Goal: Communication & Community: Share content

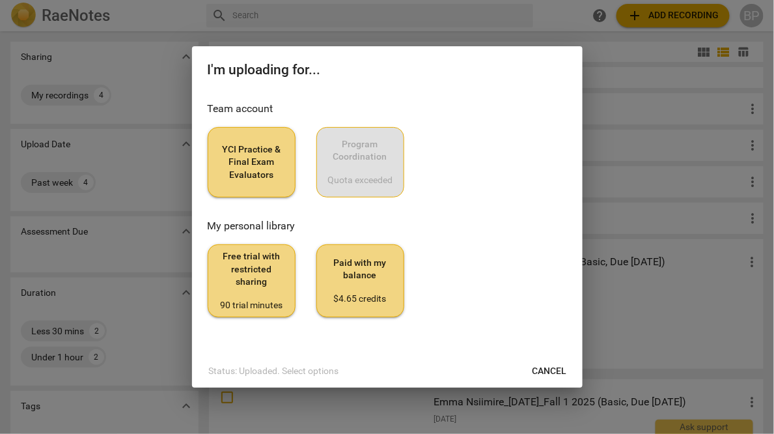
scroll to position [136, 0]
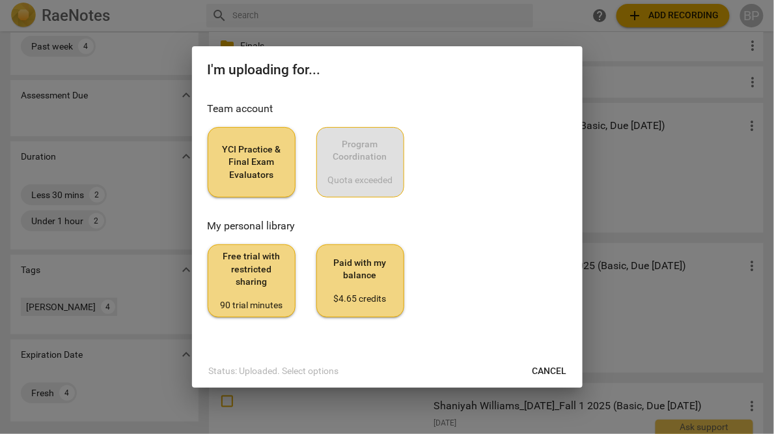
click at [249, 154] on span "YCI Practice & Final Exam Evaluators" at bounding box center [252, 162] width 66 height 38
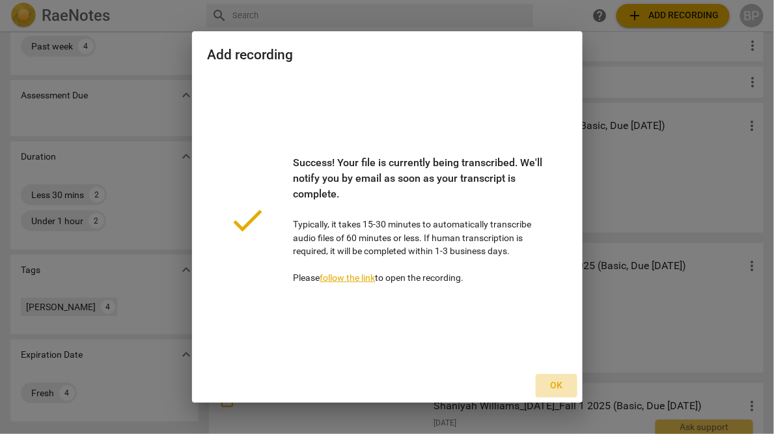
click at [552, 382] on span "Ok" at bounding box center [556, 385] width 21 height 13
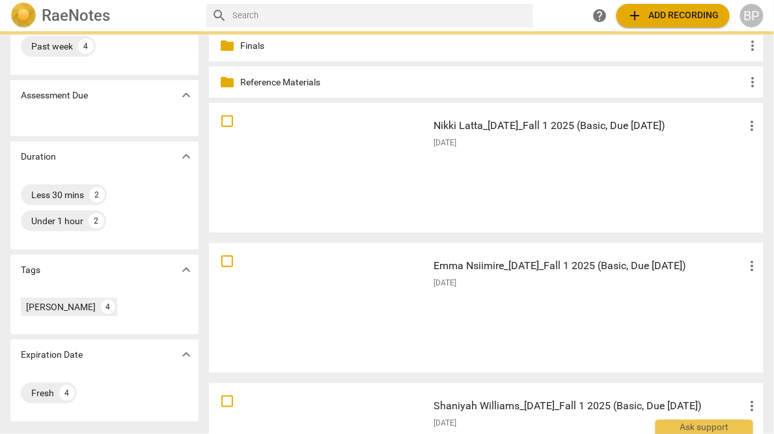
scroll to position [0, 0]
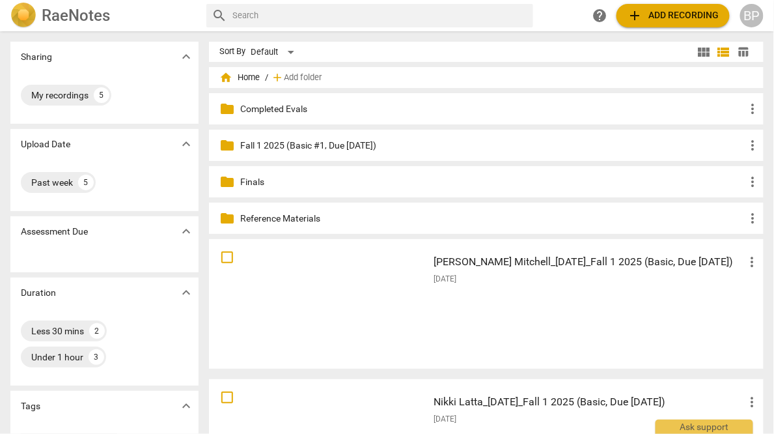
click at [278, 147] on p "Fall 1 2025 (Basic #1, Due [DATE])" at bounding box center [492, 146] width 505 height 14
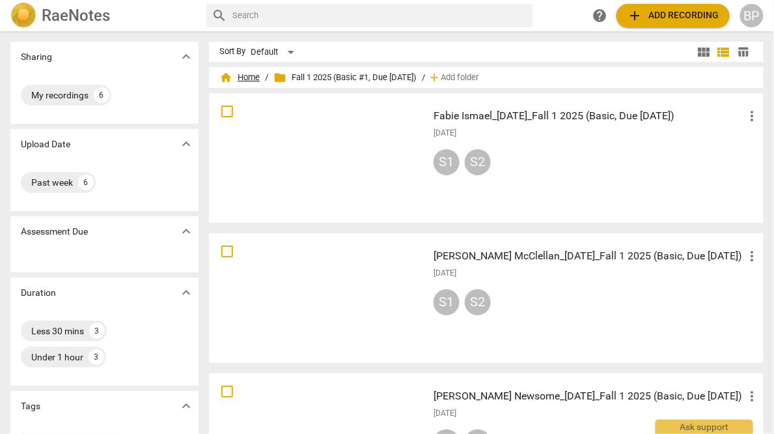
click at [251, 80] on span "home Home" at bounding box center [239, 77] width 40 height 13
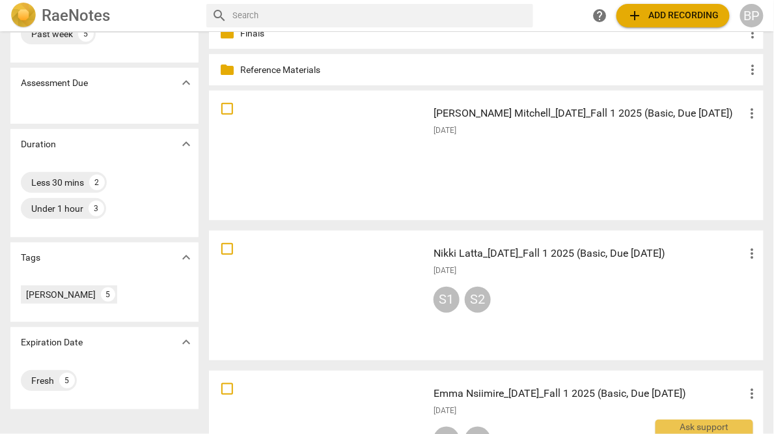
scroll to position [149, 0]
click at [449, 255] on h3 "Nikki Latta_[DATE]_Fall 1 2025 (Basic, Due [DATE])" at bounding box center [589, 253] width 311 height 16
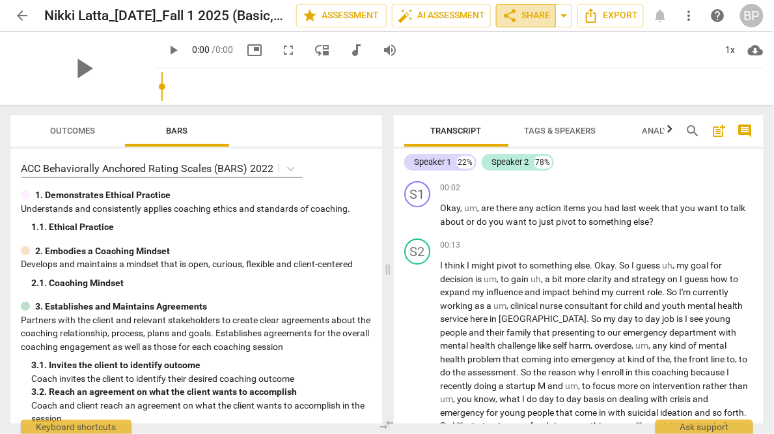
click at [525, 20] on span "share Share" at bounding box center [526, 16] width 48 height 16
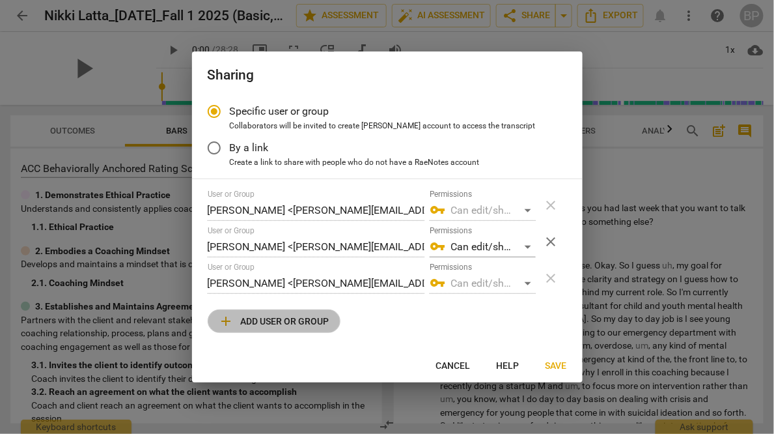
click at [257, 320] on span "add Add user or group" at bounding box center [274, 321] width 111 height 16
radio input "false"
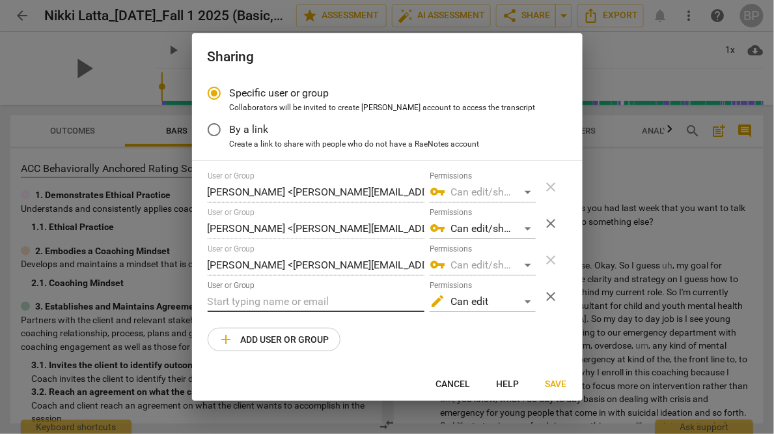
click at [241, 306] on input "text" at bounding box center [316, 301] width 217 height 21
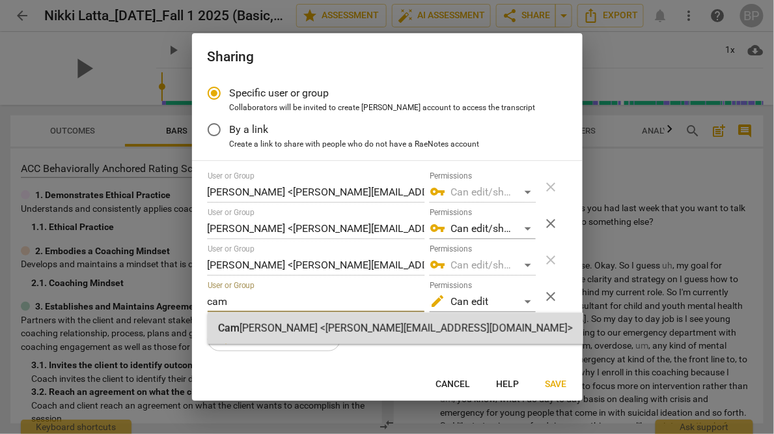
type input "cam"
radio input "false"
type input "Cameron O'Brien <cameron@youthcoachinginstitute.com>"
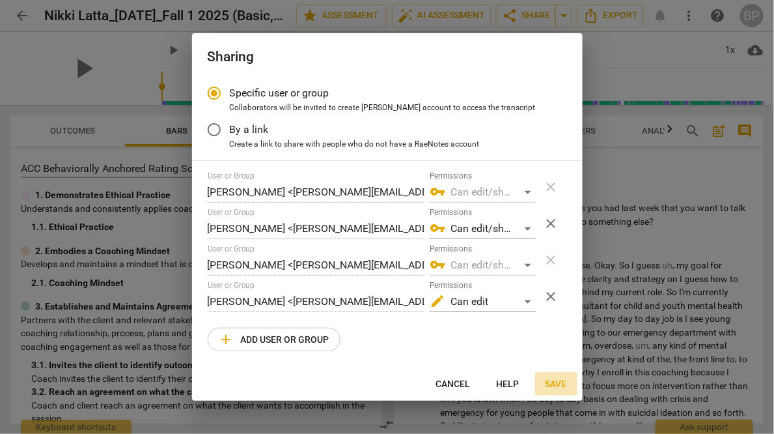
click at [559, 376] on button "Save" at bounding box center [556, 383] width 42 height 23
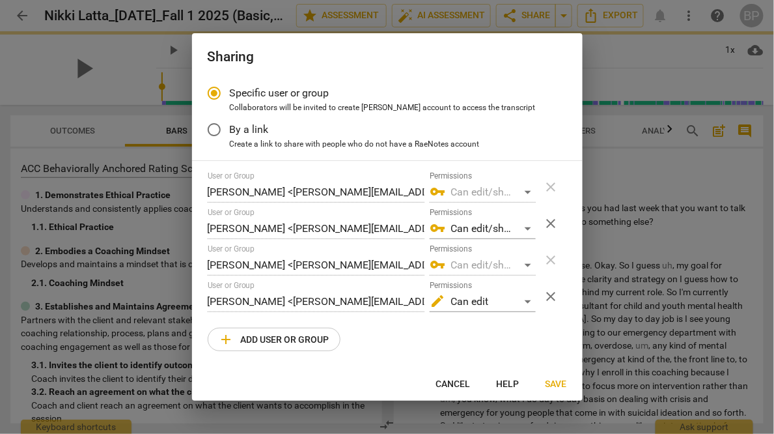
radio input "false"
type input "Cameron O'Brien <cameron@youthcoachinginstitute.com>"
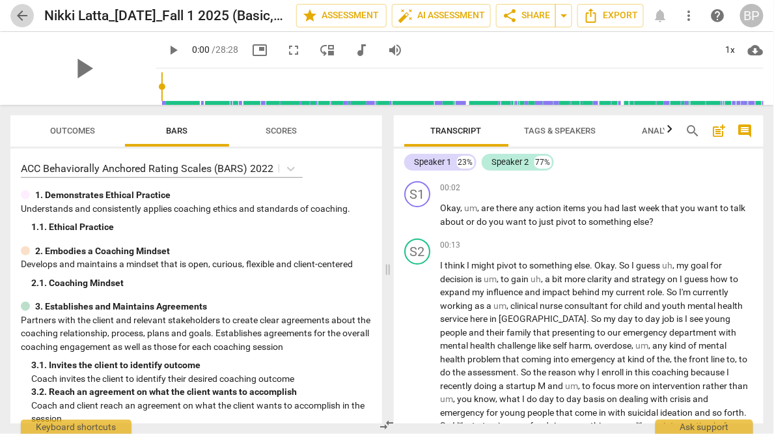
click at [25, 15] on span "arrow_back" at bounding box center [22, 16] width 16 height 16
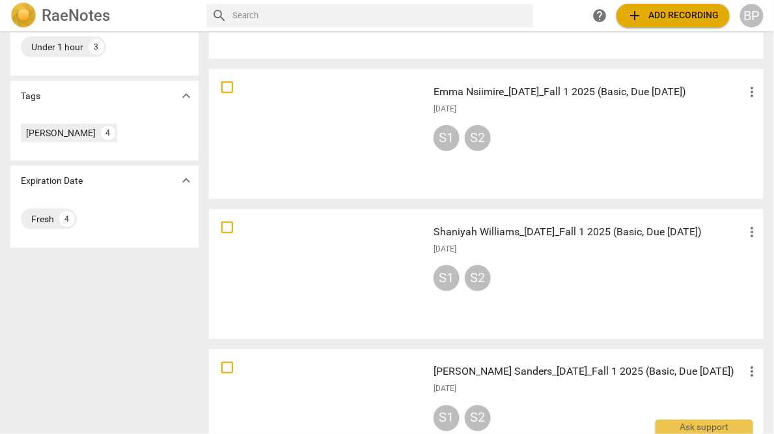
scroll to position [365, 0]
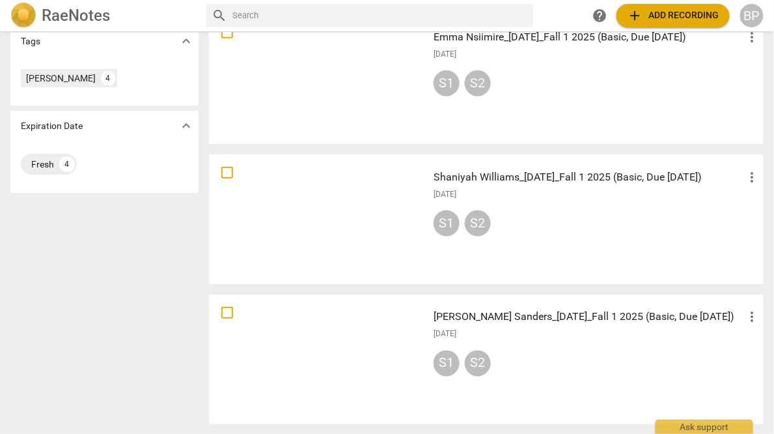
click at [338, 347] on div at bounding box center [319, 359] width 210 height 120
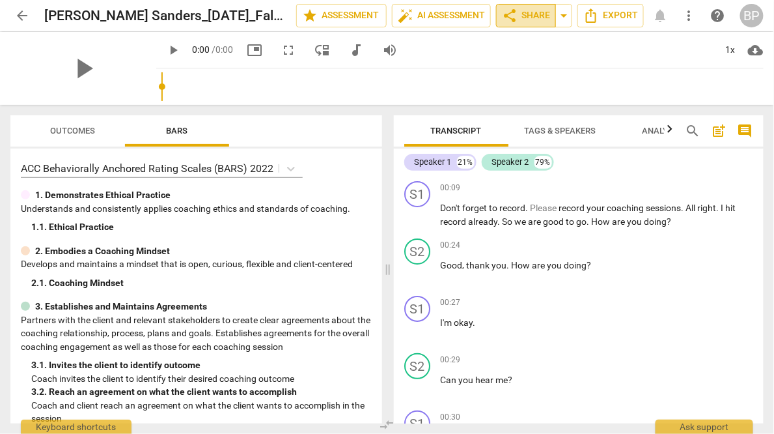
click at [509, 12] on span "share" at bounding box center [510, 16] width 16 height 16
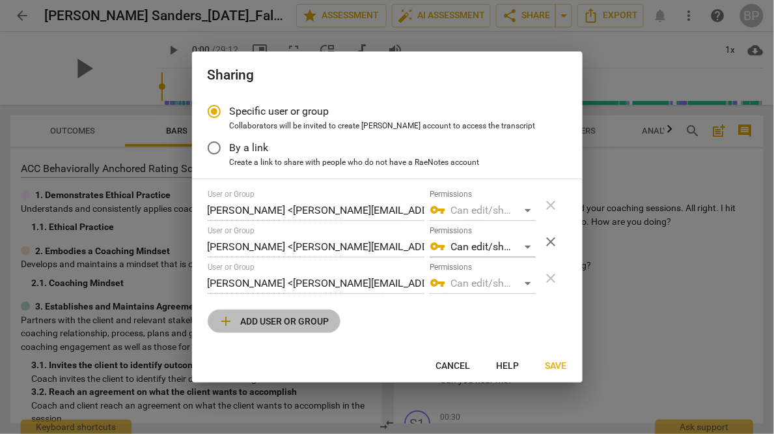
click at [234, 321] on span "add" at bounding box center [227, 321] width 16 height 16
radio input "false"
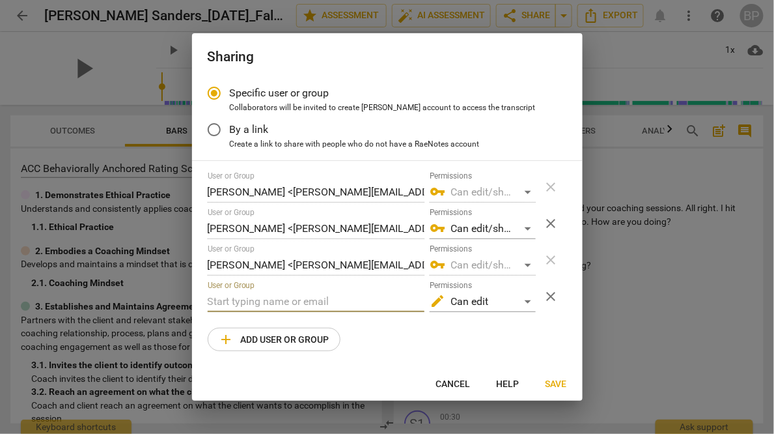
click at [240, 302] on input "text" at bounding box center [316, 301] width 217 height 21
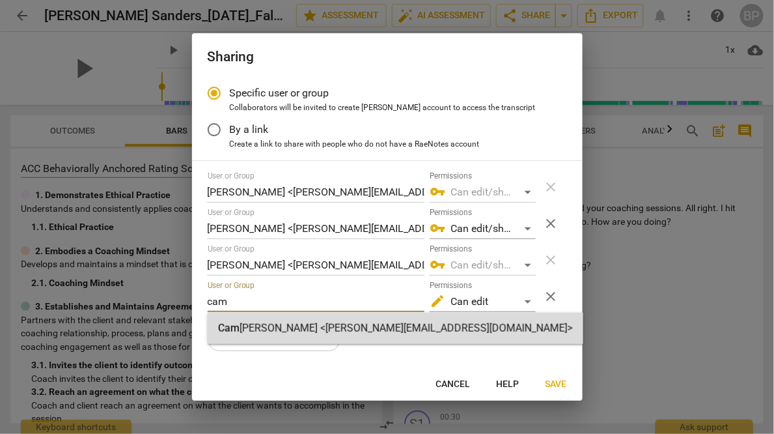
type input "cam"
radio input "false"
type input "[PERSON_NAME] <[PERSON_NAME][EMAIL_ADDRESS][DOMAIN_NAME]>"
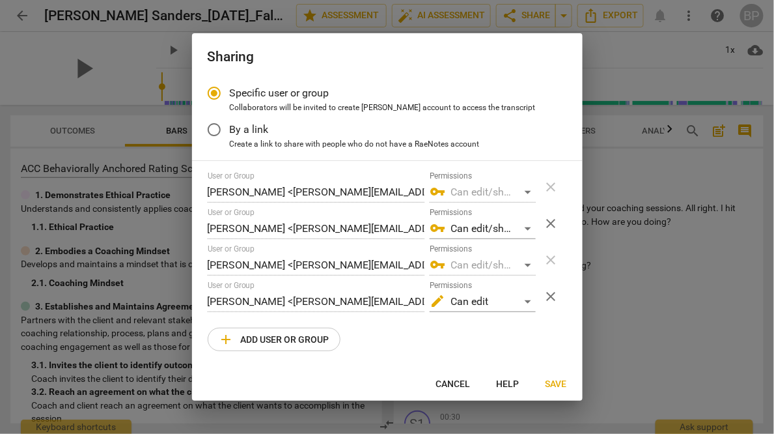
click at [556, 380] on span "Save" at bounding box center [556, 384] width 21 height 13
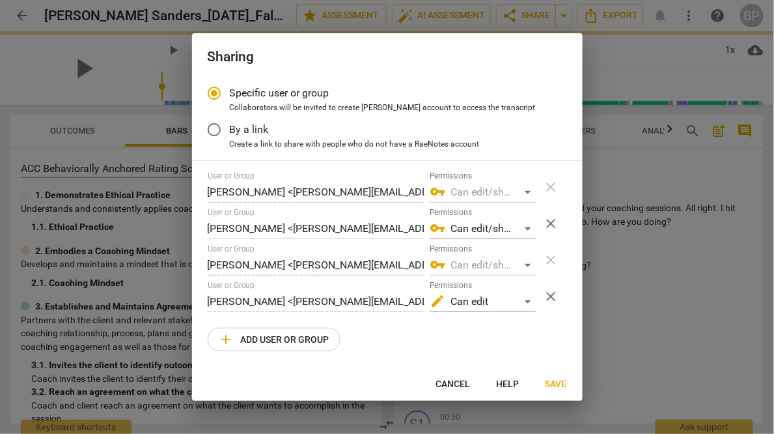
radio input "false"
type input "[PERSON_NAME] <[PERSON_NAME][EMAIL_ADDRESS][DOMAIN_NAME]>"
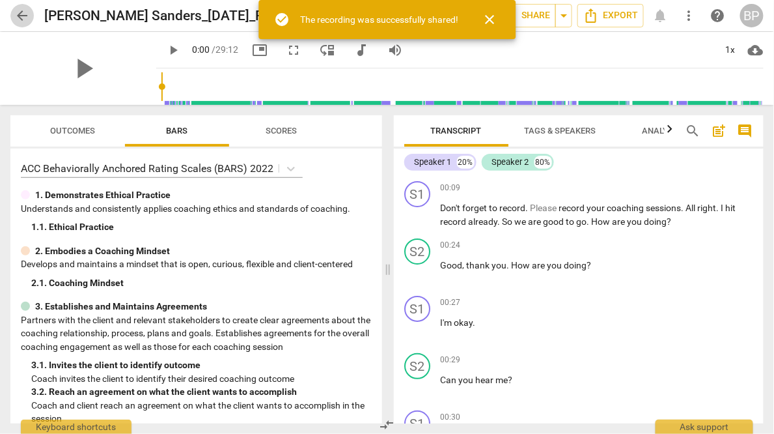
click at [13, 15] on span "arrow_back" at bounding box center [21, 16] width 23 height 16
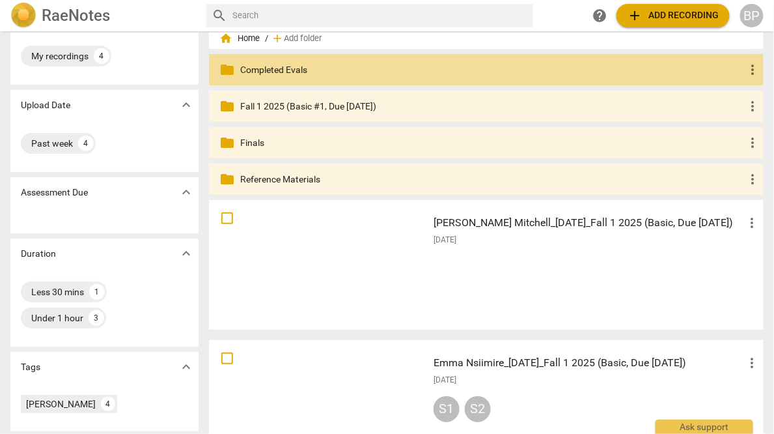
scroll to position [19, 0]
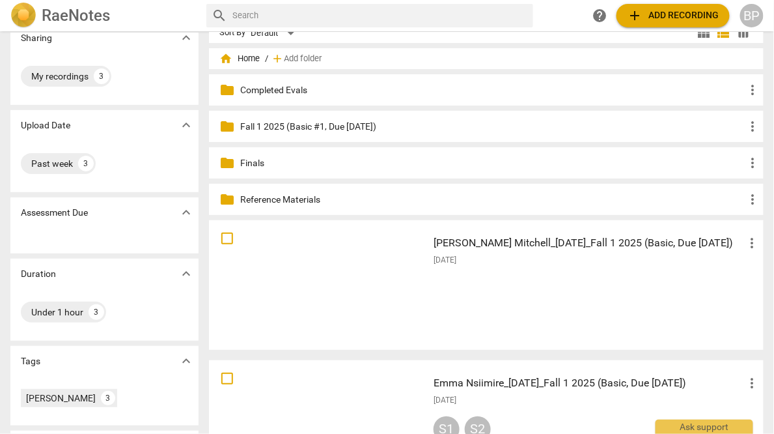
click at [495, 380] on h3 "Emma Nsiimire_9-9-25_Fall 1 2025 (Basic, Due 9-15-25)" at bounding box center [589, 383] width 311 height 16
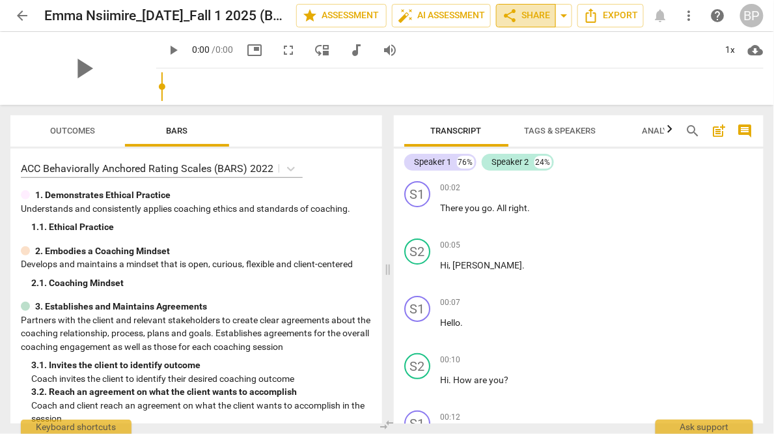
click at [526, 14] on span "share Share" at bounding box center [526, 16] width 48 height 16
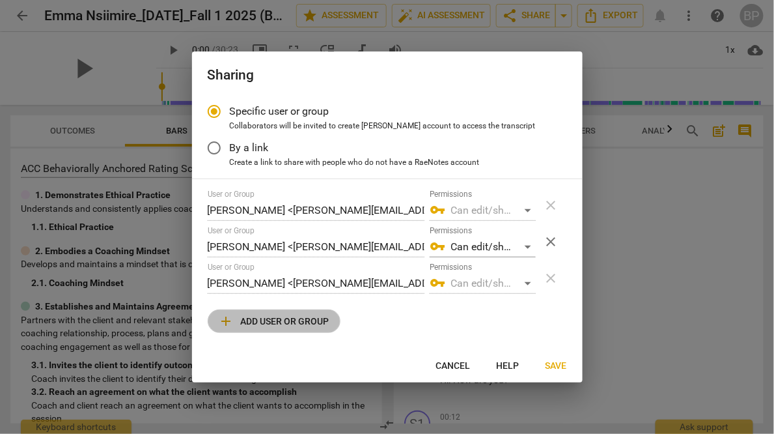
click at [257, 315] on span "add Add user or group" at bounding box center [274, 321] width 111 height 16
radio input "false"
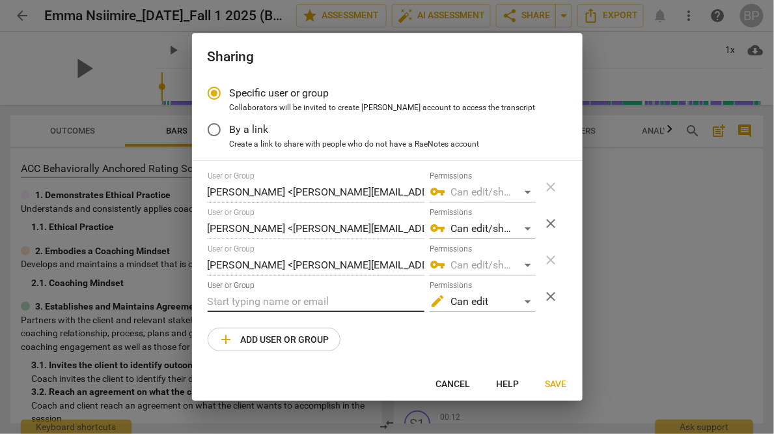
click at [256, 298] on input "text" at bounding box center [316, 301] width 217 height 21
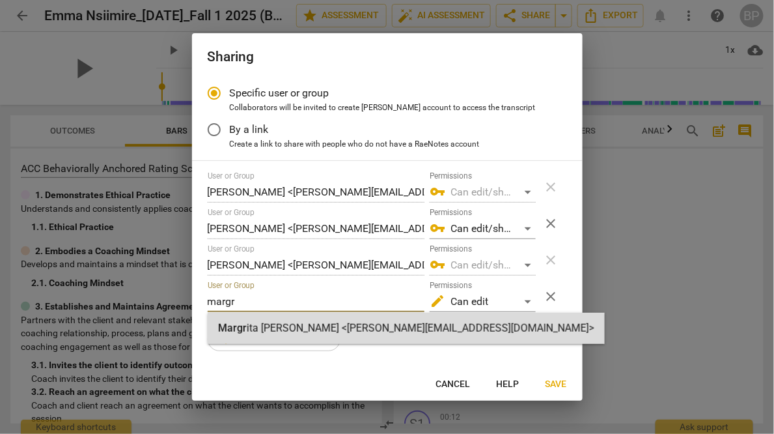
type input "margr"
radio input "false"
type input "[PERSON_NAME] <[PERSON_NAME][EMAIL_ADDRESS][DOMAIN_NAME]>"
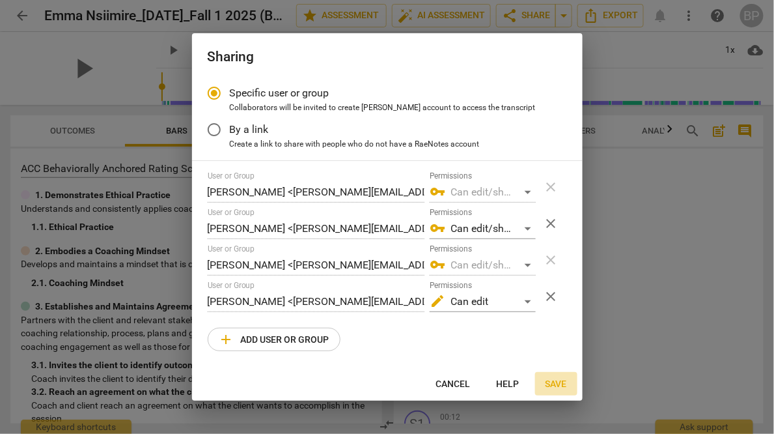
click at [549, 376] on button "Save" at bounding box center [556, 383] width 42 height 23
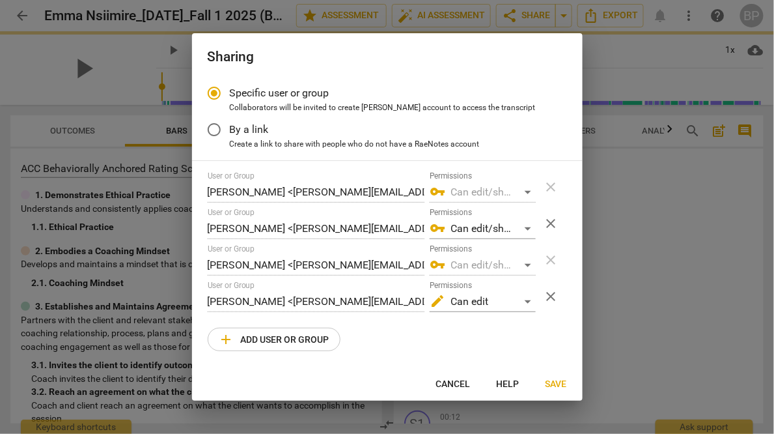
radio input "false"
type input "[PERSON_NAME] <[PERSON_NAME][EMAIL_ADDRESS][DOMAIN_NAME]>"
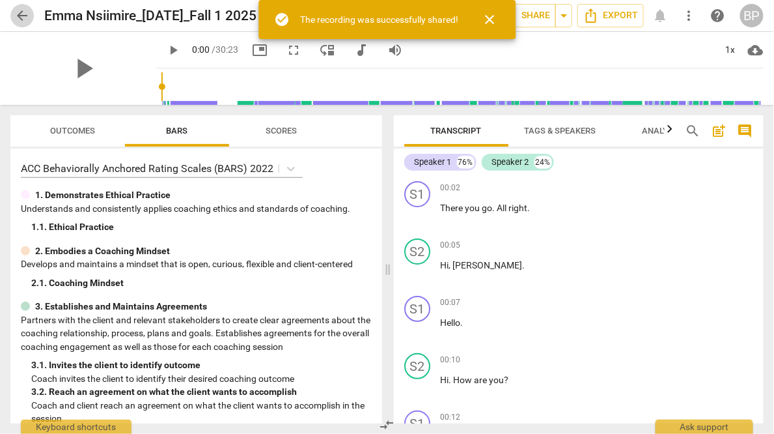
click at [22, 14] on span "arrow_back" at bounding box center [22, 16] width 16 height 16
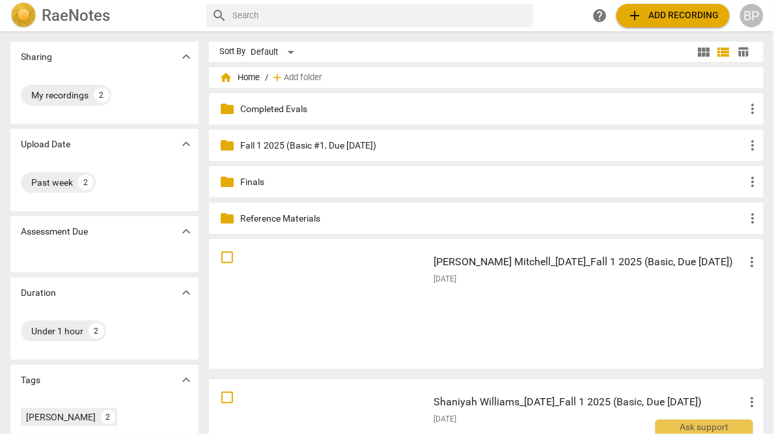
scroll to position [102, 0]
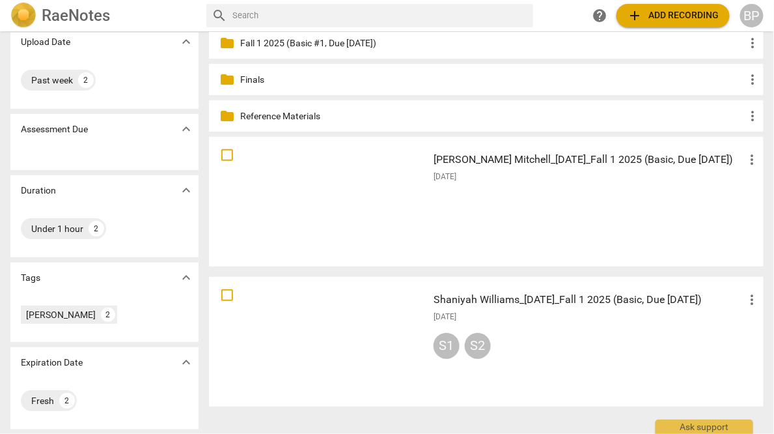
click at [491, 310] on div "Shaniyah Williams_9-9-25_Fall 1 2025 (Basic, Due 9-15-25) more_vert 2025-09-10 …" at bounding box center [597, 341] width 348 height 120
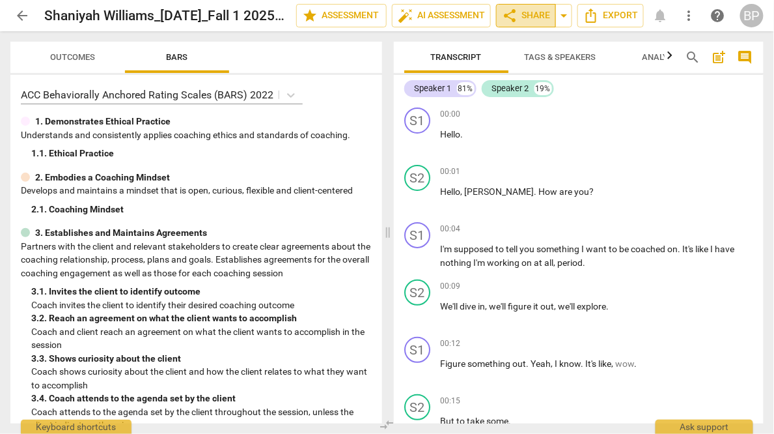
click at [516, 13] on span "share" at bounding box center [510, 16] width 16 height 16
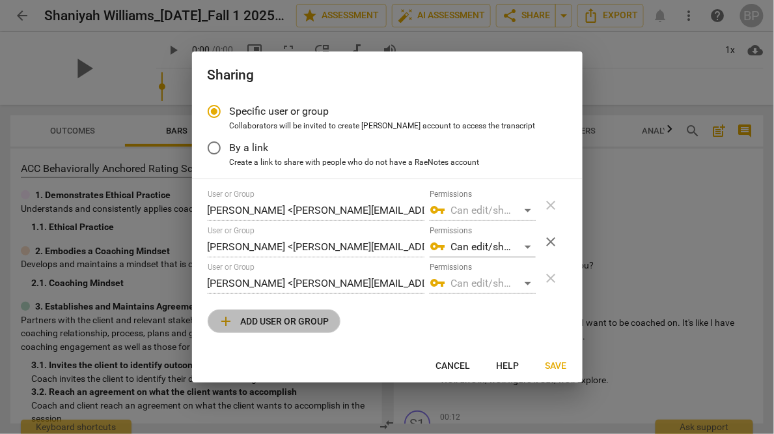
click at [258, 315] on span "add Add user or group" at bounding box center [274, 321] width 111 height 16
radio input "false"
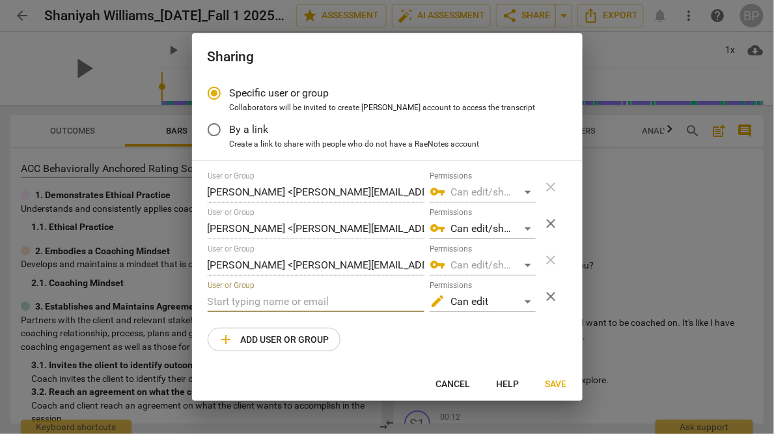
click at [263, 299] on input "text" at bounding box center [316, 301] width 217 height 21
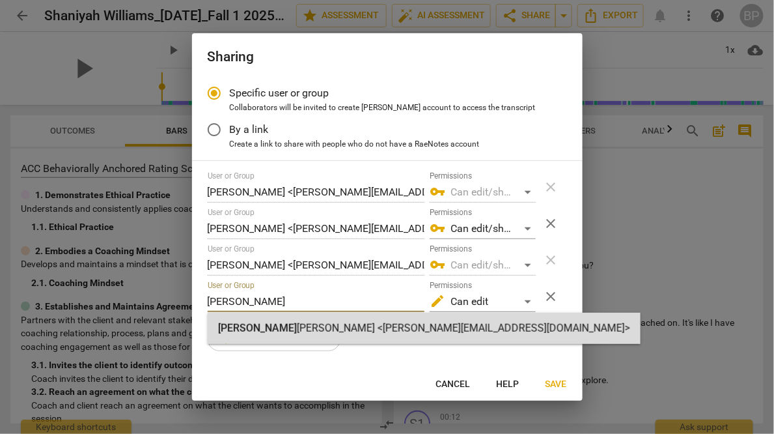
type input "jean"
radio input "false"
type input "Jean Trujillo <jean@youthcoachinginstitute.com>"
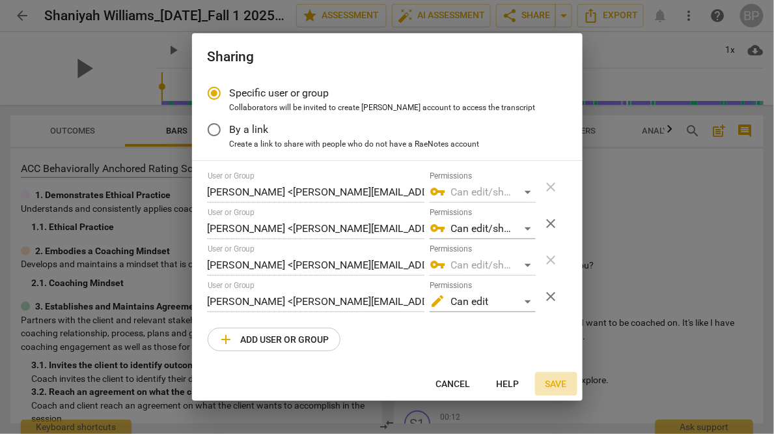
click at [548, 391] on button "Save" at bounding box center [556, 383] width 42 height 23
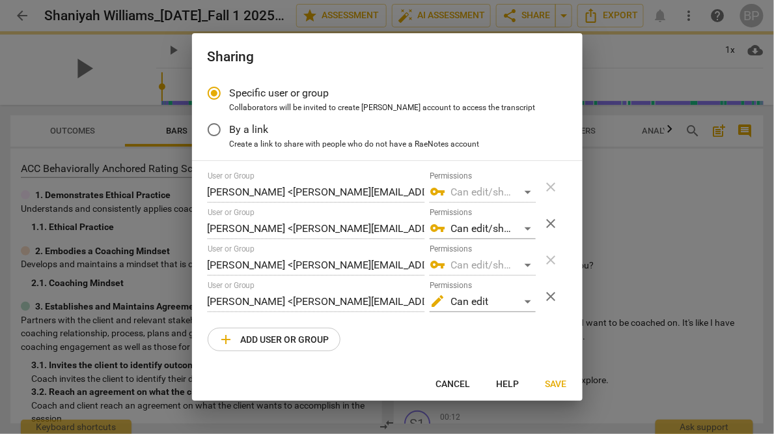
radio input "false"
type input "Jean Trujillo <jean@youthcoachinginstitute.com>"
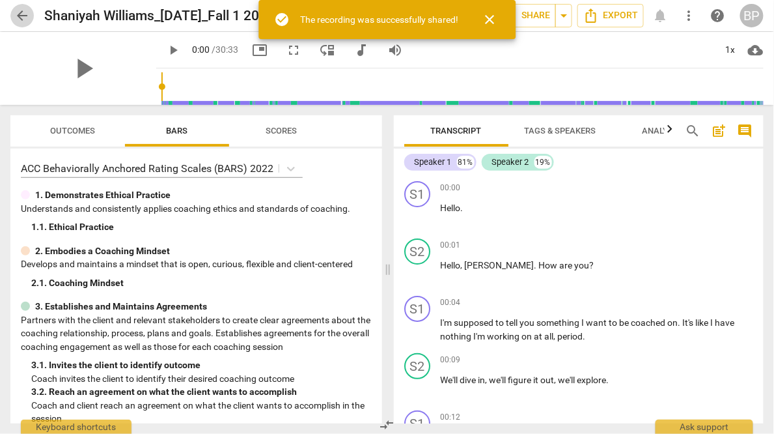
click at [17, 12] on span "arrow_back" at bounding box center [22, 16] width 16 height 16
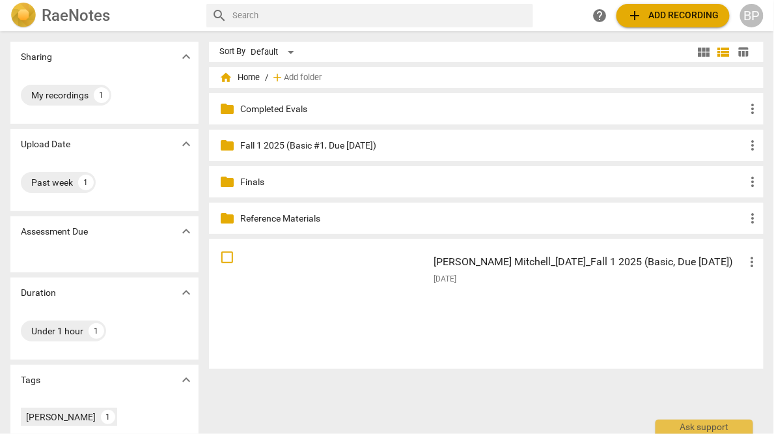
click at [485, 288] on div "Kelly Mitchell_9-9-25_Fall 1 2025 (Basic, Due 9-15-25) more_vert 2025-09-10" at bounding box center [597, 304] width 348 height 120
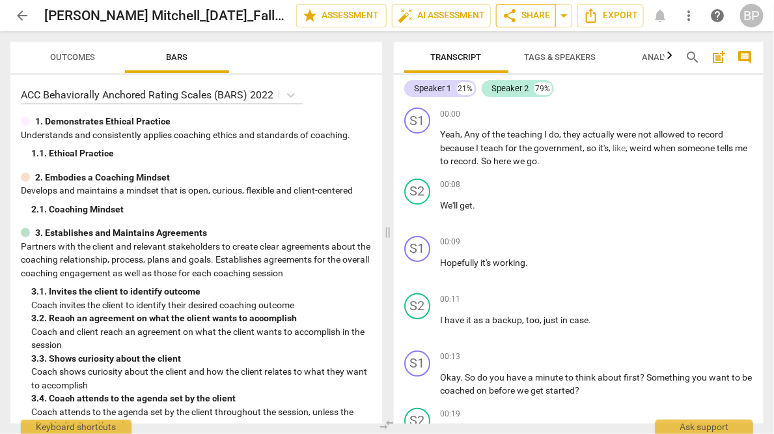
click at [521, 18] on span "share Share" at bounding box center [526, 16] width 48 height 16
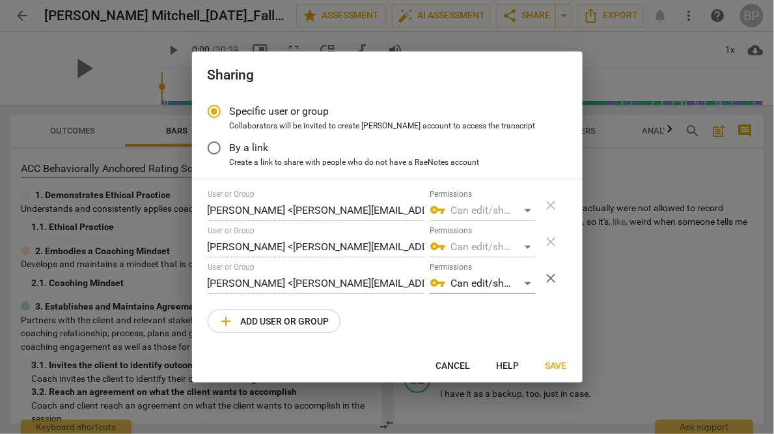
click at [260, 321] on span "add Add user or group" at bounding box center [274, 321] width 111 height 16
radio input "false"
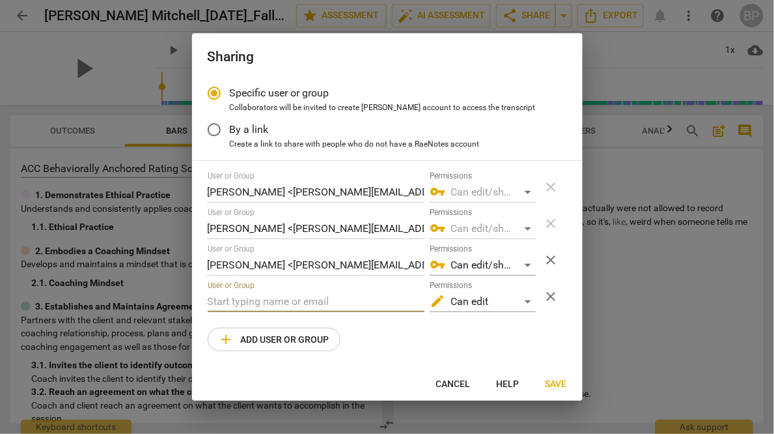
click at [251, 297] on input "text" at bounding box center [316, 301] width 217 height 21
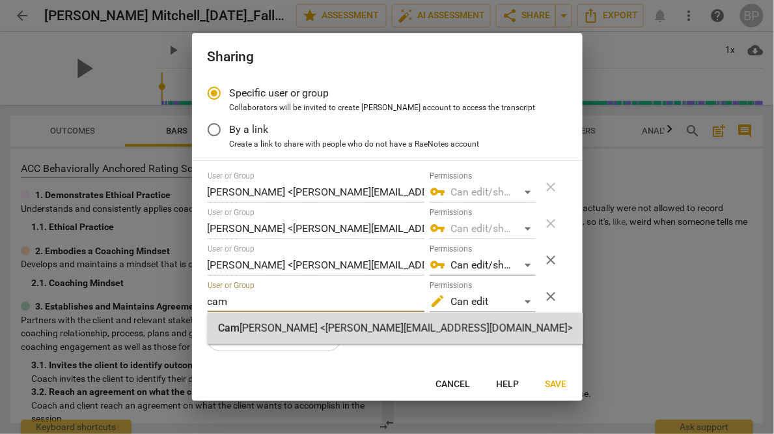
type input "cam"
radio input "false"
type input "Cameron O'Brien <cameron@youthcoachinginstitute.com>"
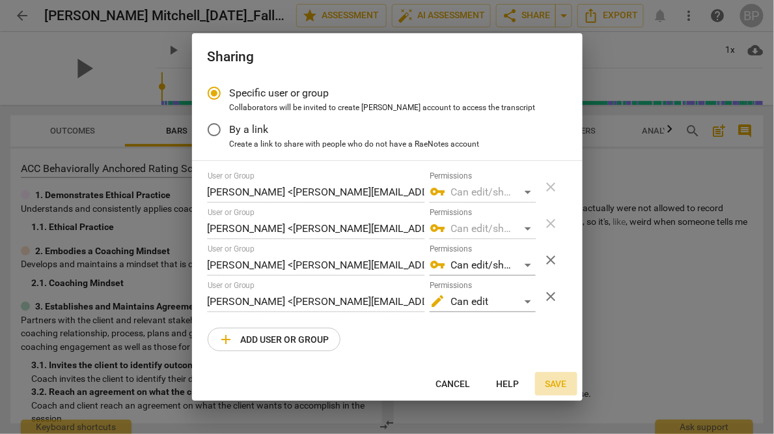
click at [553, 385] on span "Save" at bounding box center [556, 384] width 21 height 13
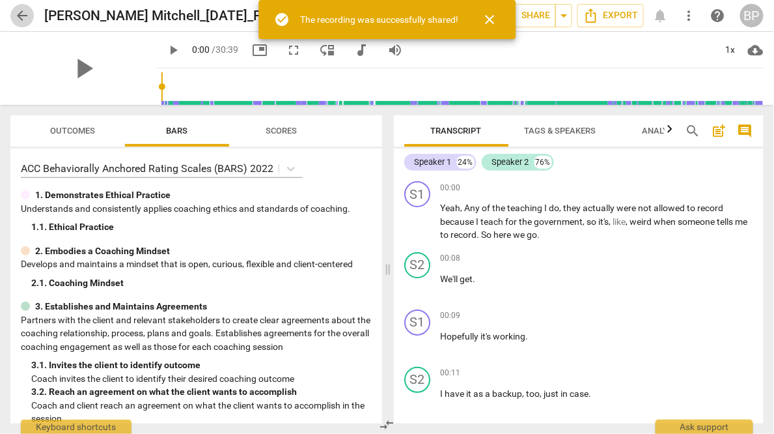
click at [22, 14] on span "arrow_back" at bounding box center [22, 16] width 16 height 16
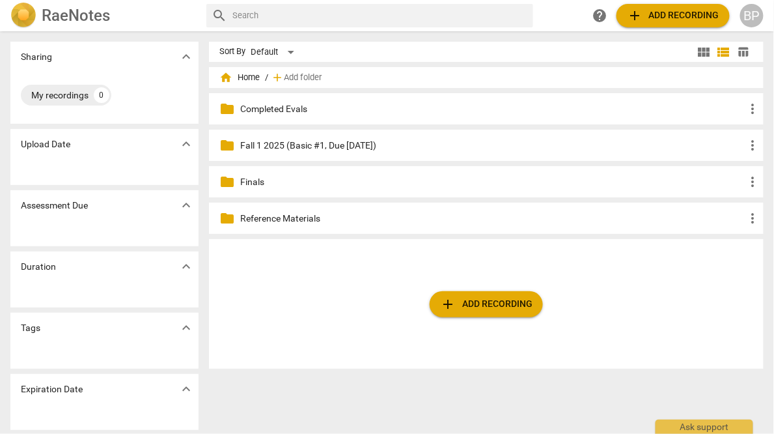
click at [443, 301] on span "add" at bounding box center [448, 304] width 16 height 16
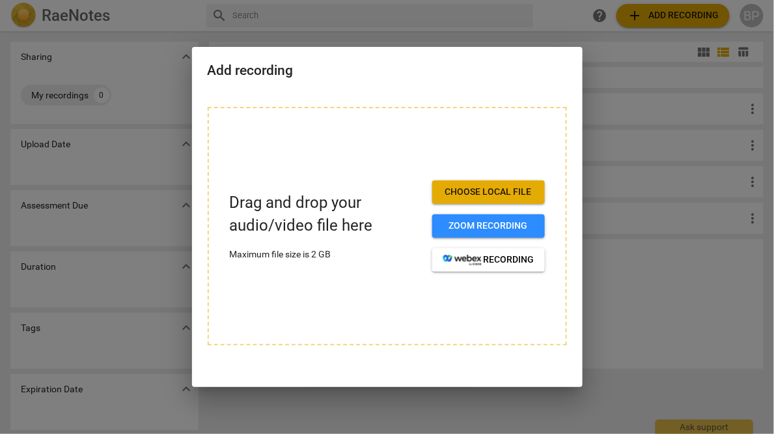
click at [468, 190] on span "Choose local file" at bounding box center [489, 192] width 92 height 13
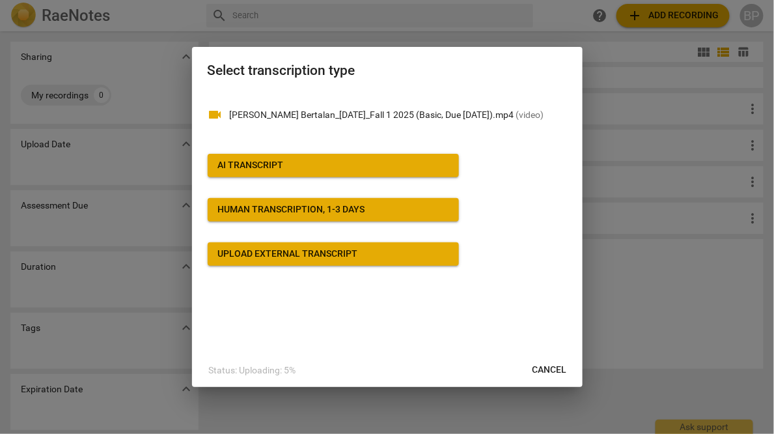
click at [236, 164] on div "AI Transcript" at bounding box center [251, 165] width 66 height 13
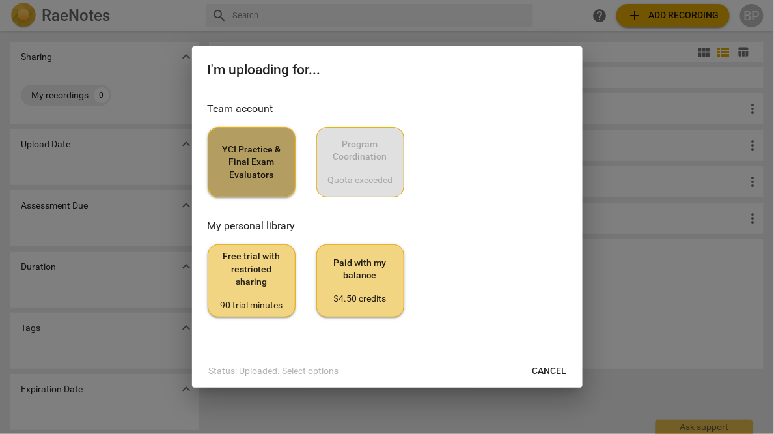
click at [235, 154] on span "YCI Practice & Final Exam Evaluators" at bounding box center [252, 162] width 66 height 38
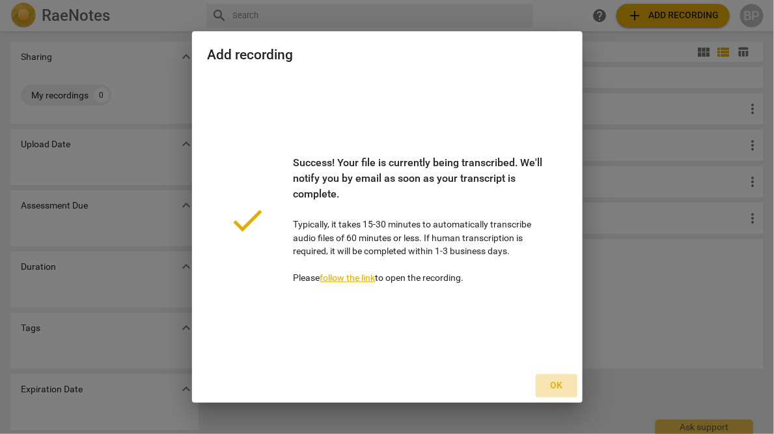
click at [552, 380] on span "Ok" at bounding box center [556, 385] width 21 height 13
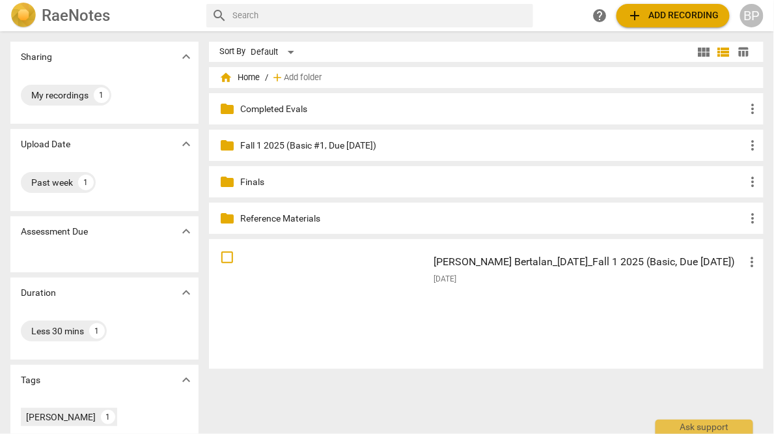
click at [643, 10] on span "add Add recording" at bounding box center [673, 16] width 92 height 16
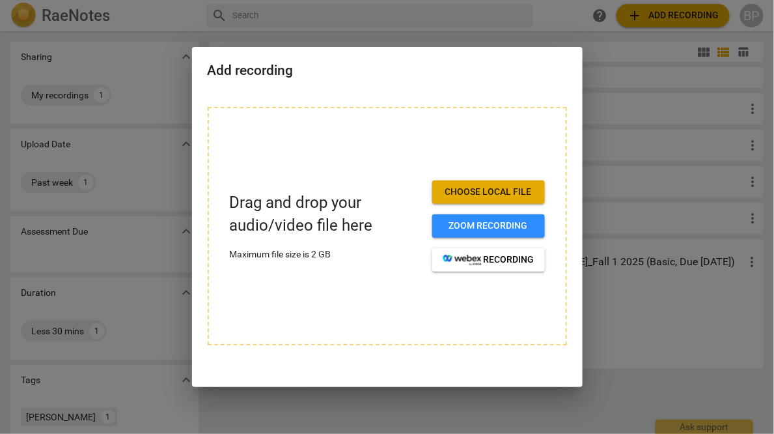
click at [464, 191] on span "Choose local file" at bounding box center [489, 192] width 92 height 13
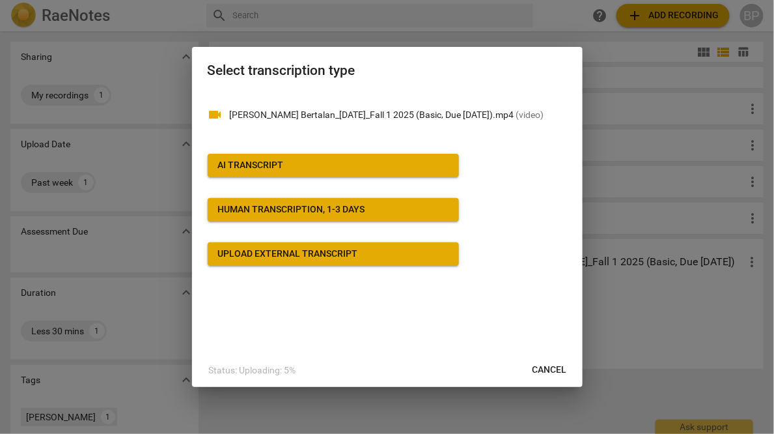
click at [249, 167] on div "AI Transcript" at bounding box center [251, 165] width 66 height 13
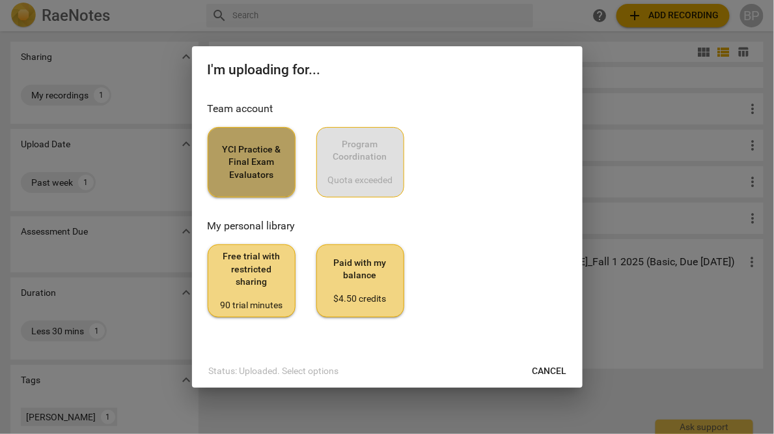
click at [278, 171] on span "YCI Practice & Final Exam Evaluators" at bounding box center [252, 162] width 66 height 38
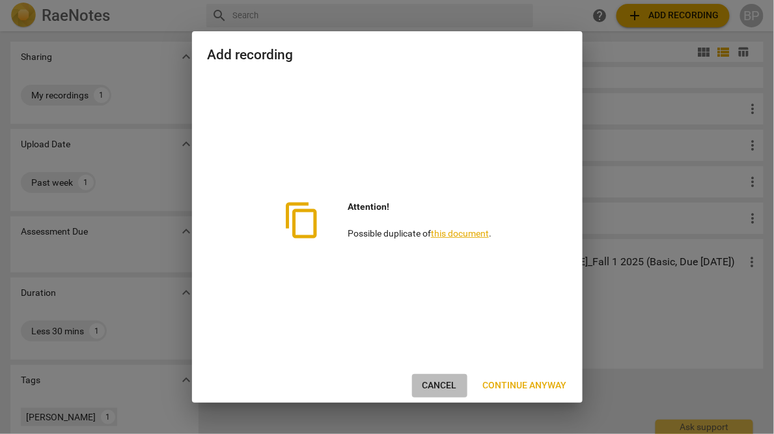
click at [438, 381] on span "Cancel" at bounding box center [440, 385] width 35 height 13
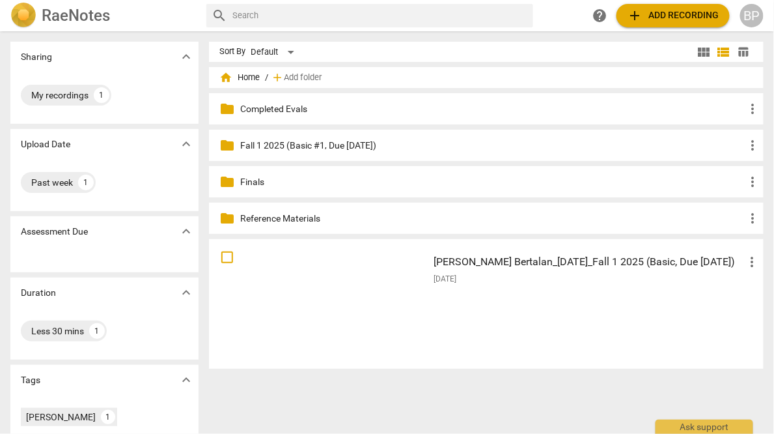
click at [404, 294] on div at bounding box center [319, 304] width 210 height 120
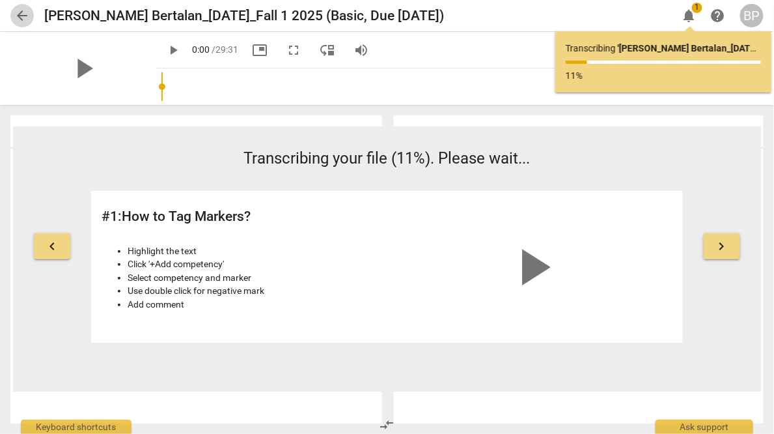
click at [18, 20] on span "arrow_back" at bounding box center [22, 16] width 16 height 16
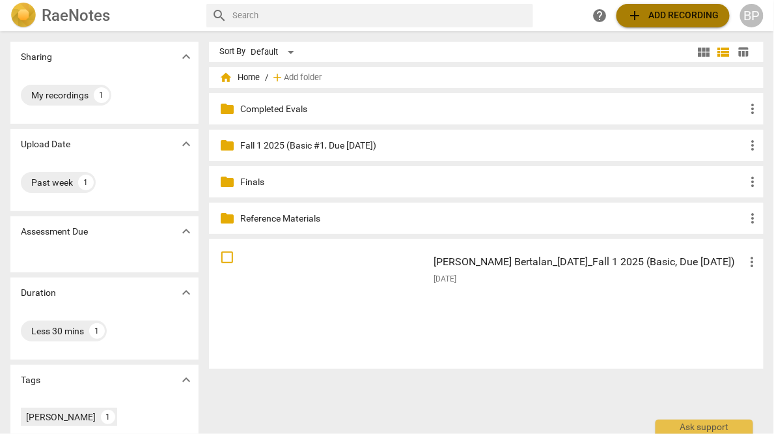
click at [662, 18] on span "add Add recording" at bounding box center [673, 16] width 92 height 16
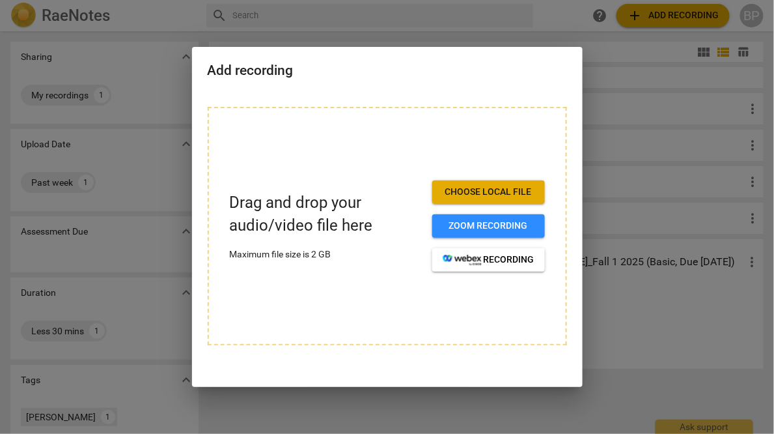
click at [460, 191] on span "Choose local file" at bounding box center [489, 192] width 92 height 13
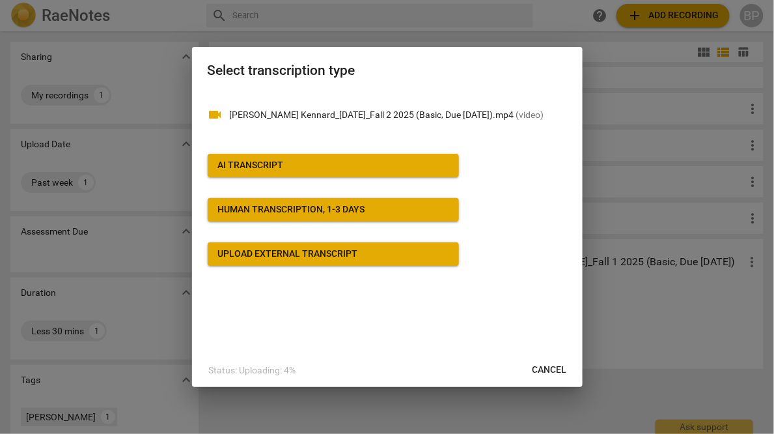
click at [233, 163] on div "AI Transcript" at bounding box center [251, 165] width 66 height 13
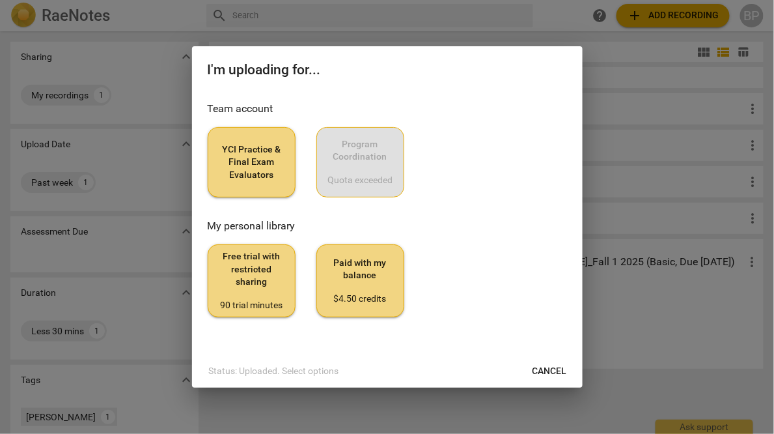
click at [251, 150] on span "YCI Practice & Final Exam Evaluators" at bounding box center [252, 162] width 66 height 38
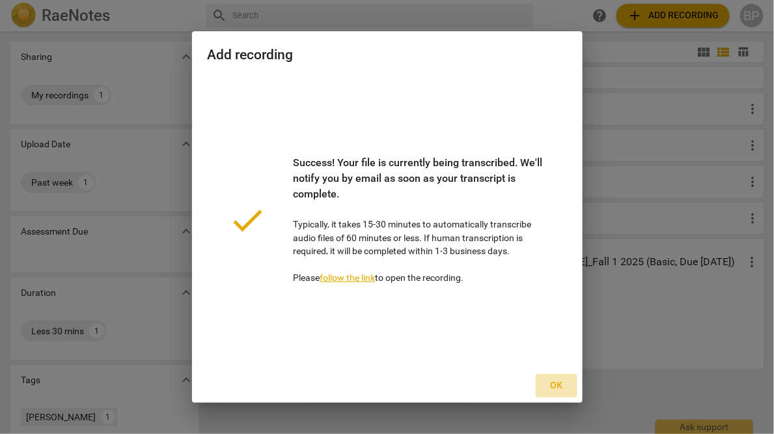
click at [552, 382] on span "Ok" at bounding box center [556, 385] width 21 height 13
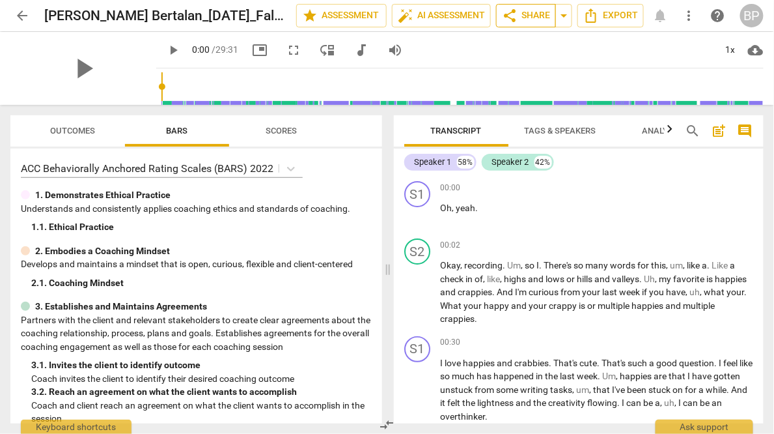
click at [533, 16] on span "share Share" at bounding box center [526, 16] width 48 height 16
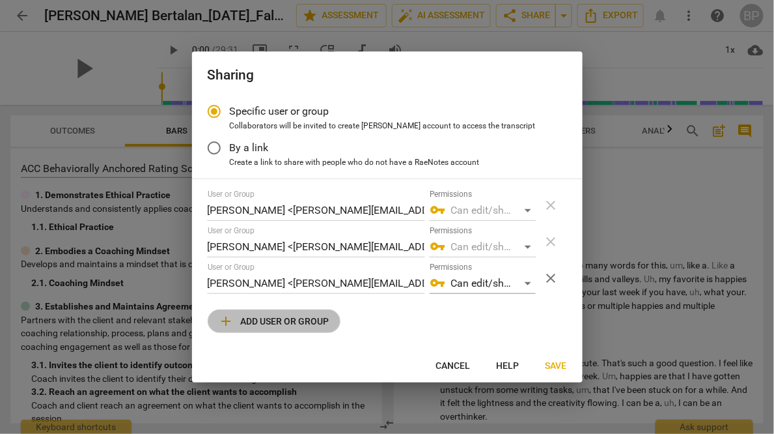
click at [260, 323] on span "add Add user or group" at bounding box center [274, 321] width 111 height 16
radio input "false"
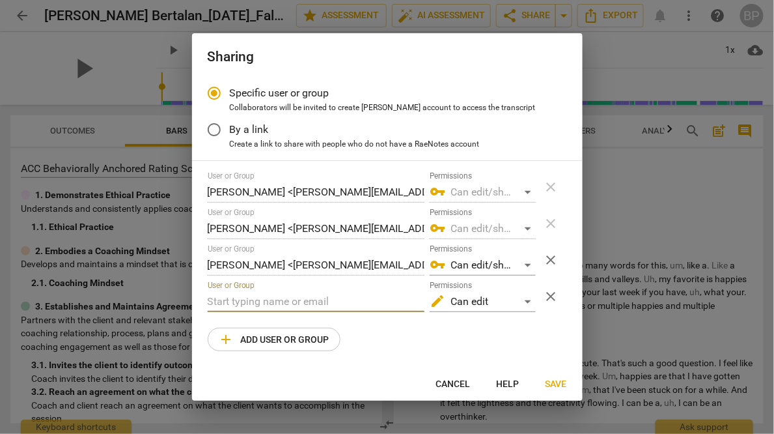
click at [266, 303] on input "text" at bounding box center [316, 301] width 217 height 21
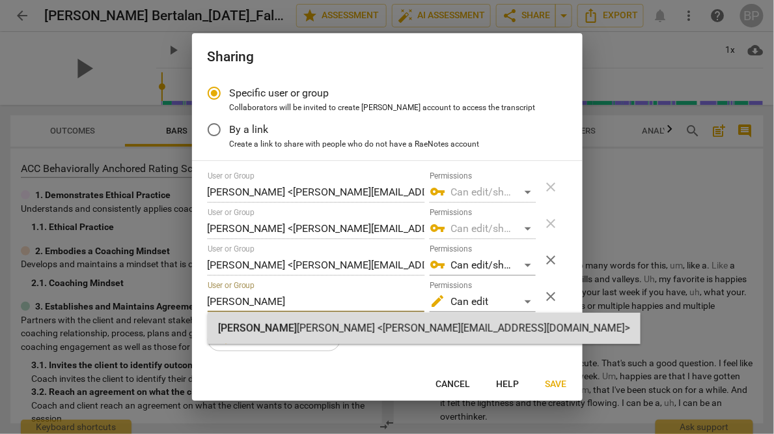
type input "jean"
radio input "false"
type input "[PERSON_NAME] <[PERSON_NAME][EMAIL_ADDRESS][DOMAIN_NAME]>"
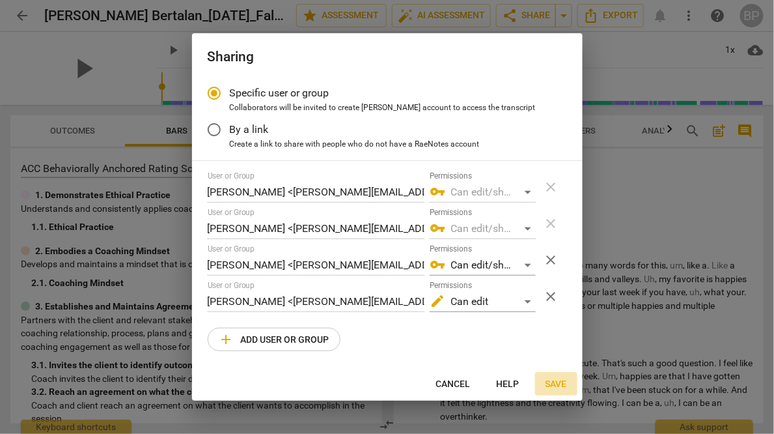
click at [561, 387] on span "Save" at bounding box center [556, 384] width 21 height 13
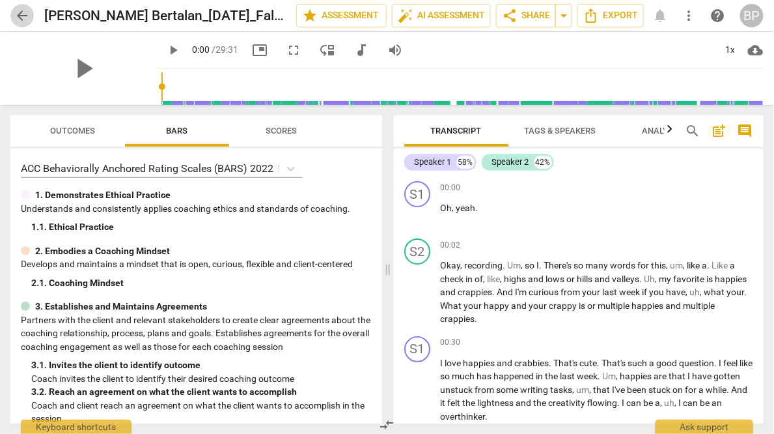
click at [25, 16] on span "arrow_back" at bounding box center [22, 16] width 16 height 16
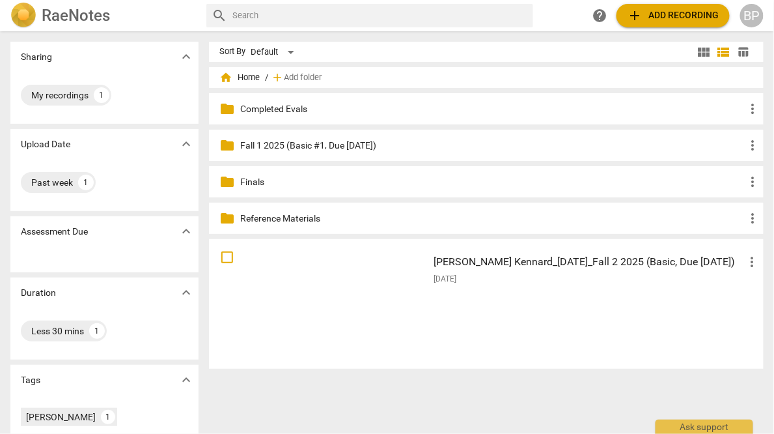
click at [451, 401] on div "Sort By Default view_module view_list table_chart home Home / add Add folder fo…" at bounding box center [491, 233] width 565 height 382
click at [306, 74] on span "Add folder" at bounding box center [303, 78] width 38 height 10
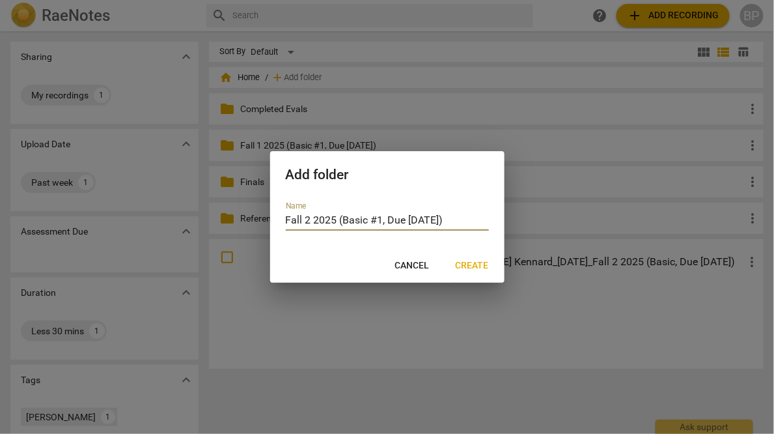
type input "Fall 2 2025 (Basic #1, Due [DATE])"
click at [468, 268] on span "Create" at bounding box center [472, 265] width 33 height 13
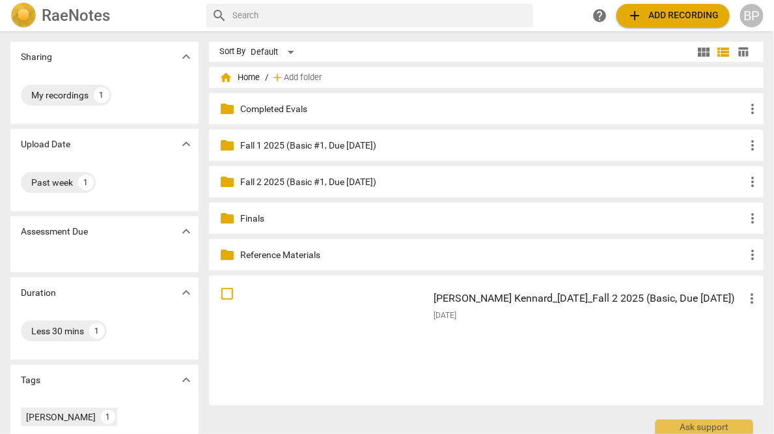
click at [277, 109] on p "Completed Evals" at bounding box center [492, 109] width 505 height 14
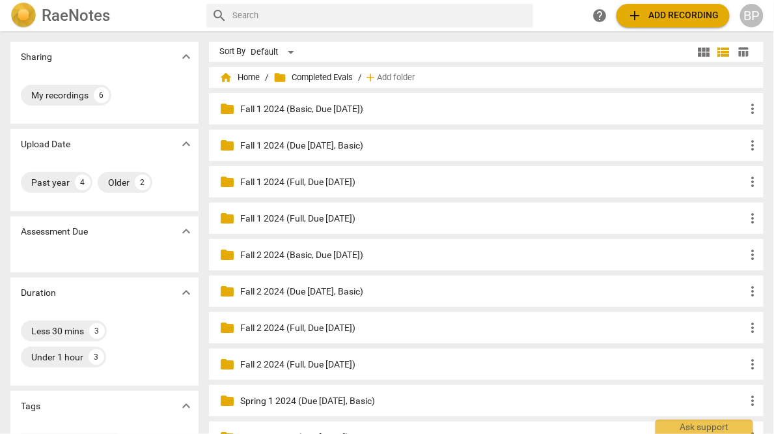
click at [245, 70] on div "home Home / folder Completed Evals / add Add folder" at bounding box center [486, 77] width 534 height 21
click at [242, 79] on span "home Home" at bounding box center [239, 77] width 40 height 13
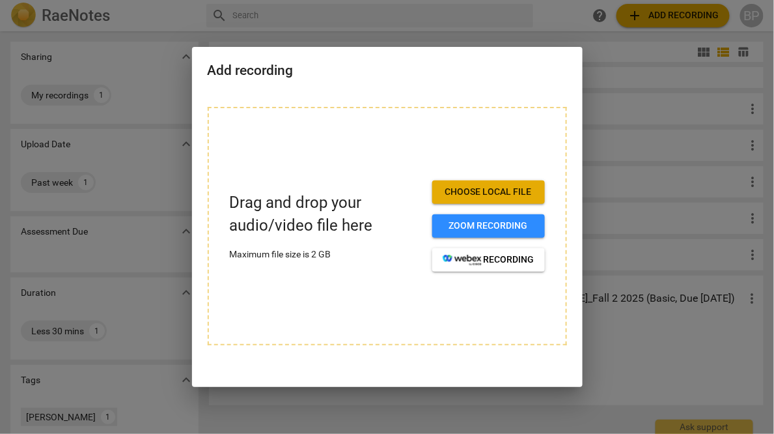
click at [469, 191] on span "Choose local file" at bounding box center [489, 192] width 92 height 13
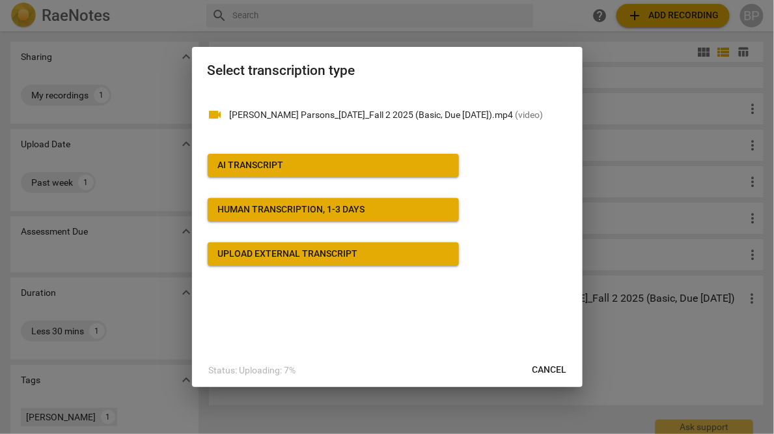
click at [245, 161] on div "AI Transcript" at bounding box center [251, 165] width 66 height 13
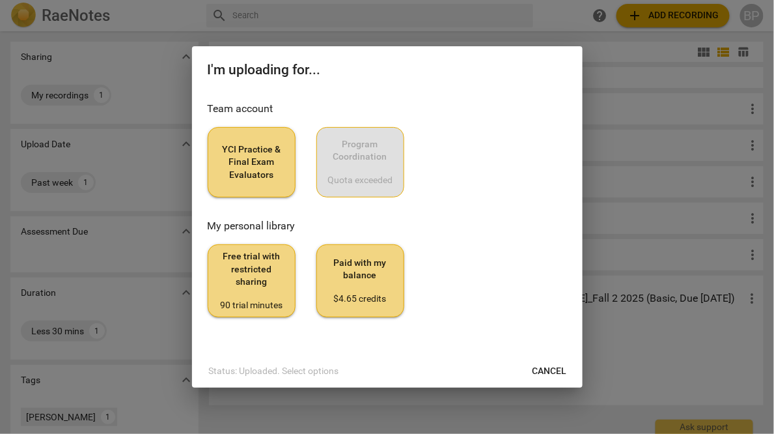
click at [245, 161] on span "YCI Practice & Final Exam Evaluators" at bounding box center [252, 162] width 66 height 38
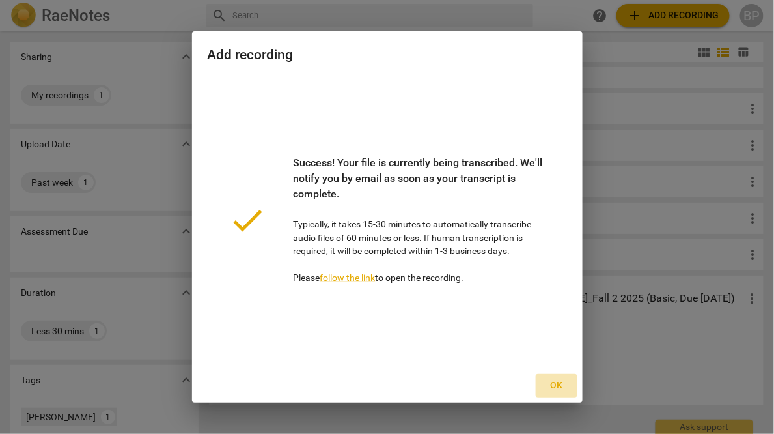
click at [559, 386] on span "Ok" at bounding box center [556, 385] width 21 height 13
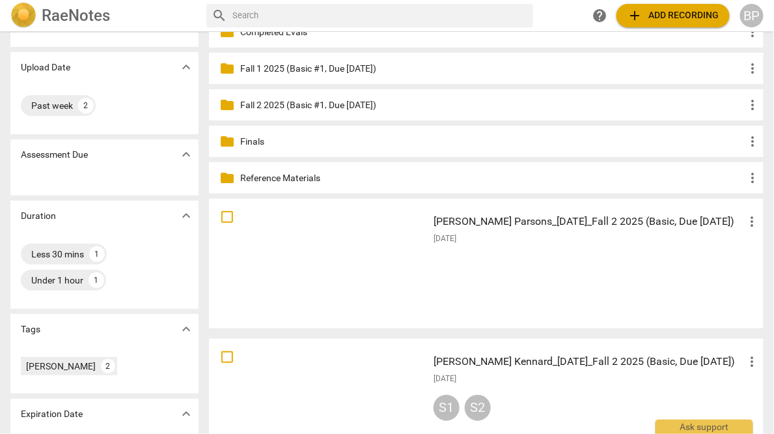
scroll to position [128, 0]
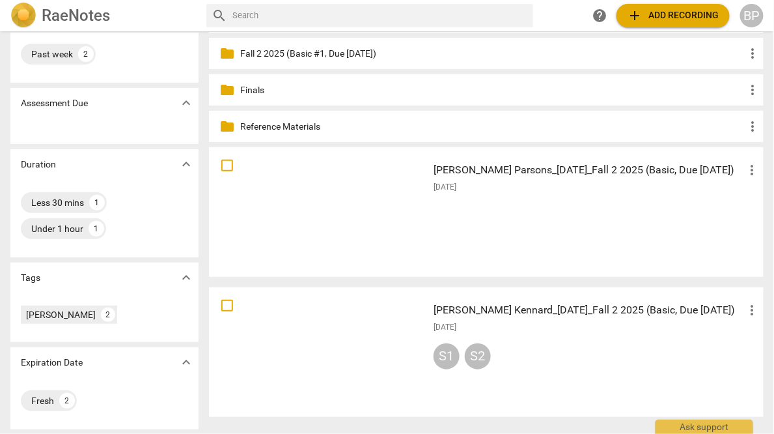
click at [660, 16] on span "add Add recording" at bounding box center [673, 16] width 92 height 16
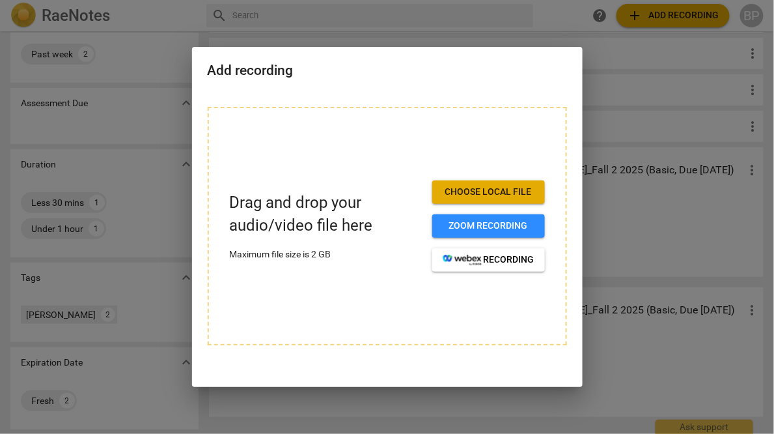
click at [456, 189] on span "Choose local file" at bounding box center [489, 192] width 92 height 13
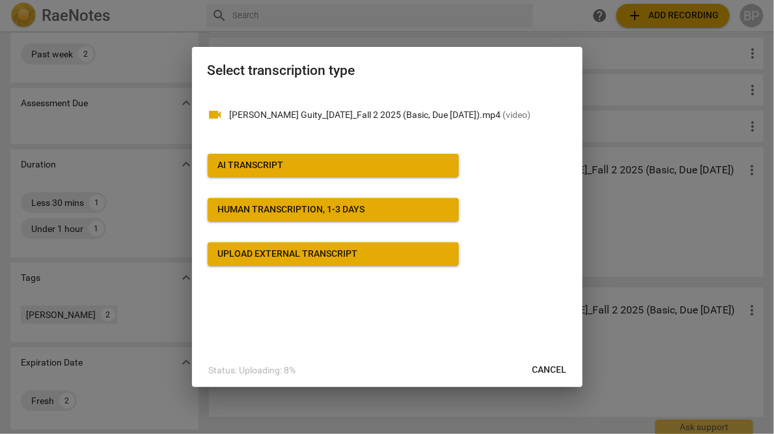
click at [226, 164] on div "AI Transcript" at bounding box center [251, 165] width 66 height 13
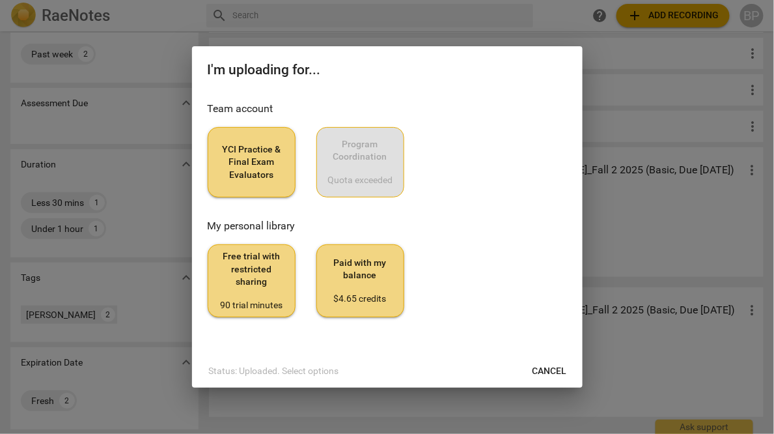
click at [216, 161] on button "YCI Practice & Final Exam Evaluators" at bounding box center [252, 162] width 88 height 70
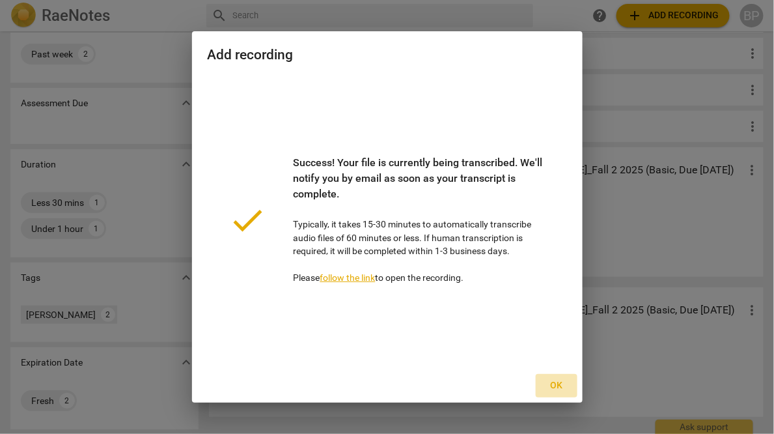
click at [560, 388] on span "Ok" at bounding box center [556, 385] width 21 height 13
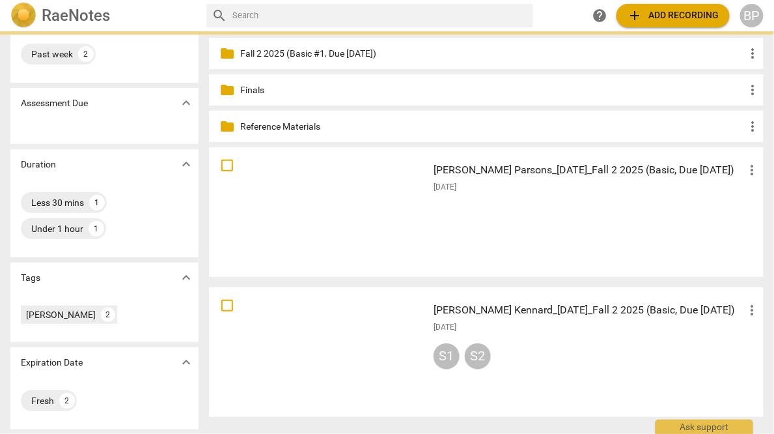
scroll to position [0, 0]
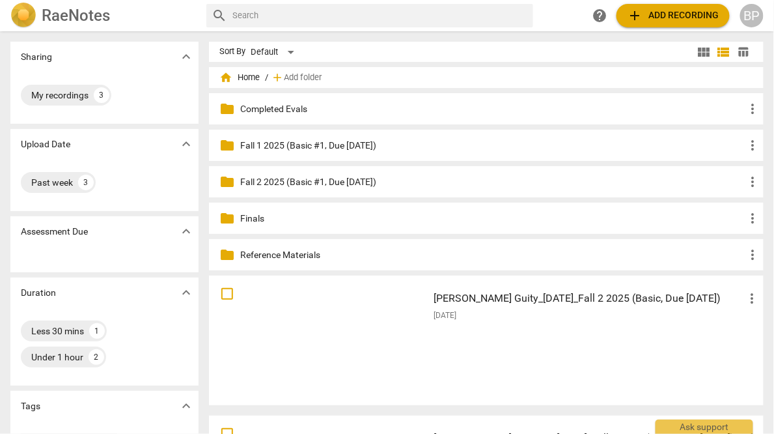
click at [676, 19] on span "add Add recording" at bounding box center [673, 16] width 92 height 16
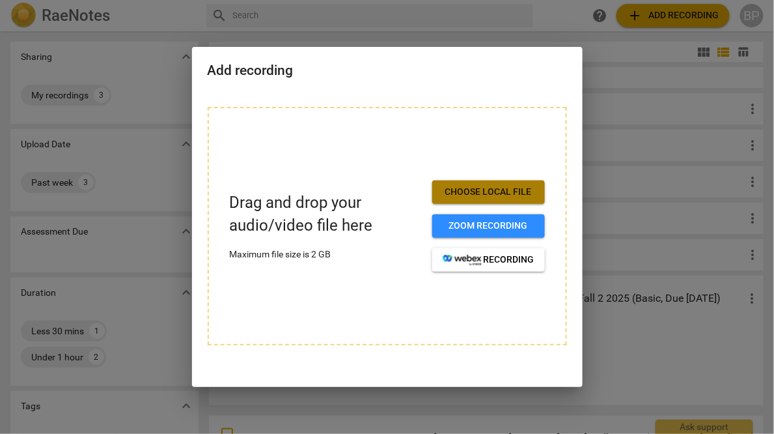
click at [479, 195] on span "Choose local file" at bounding box center [489, 192] width 92 height 13
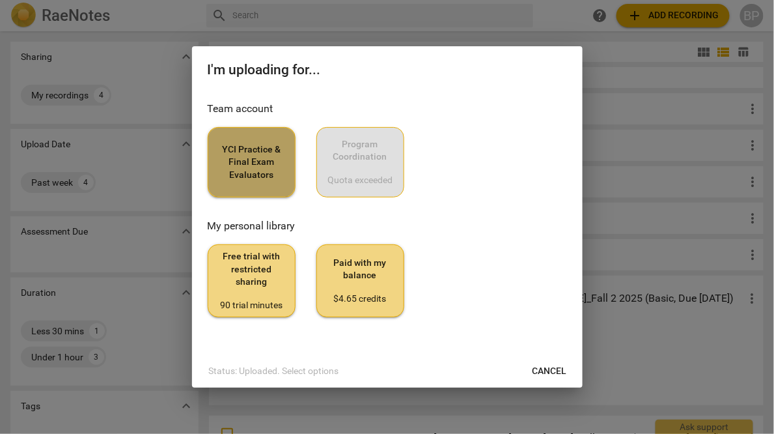
click at [244, 151] on span "YCI Practice & Final Exam Evaluators" at bounding box center [252, 162] width 66 height 38
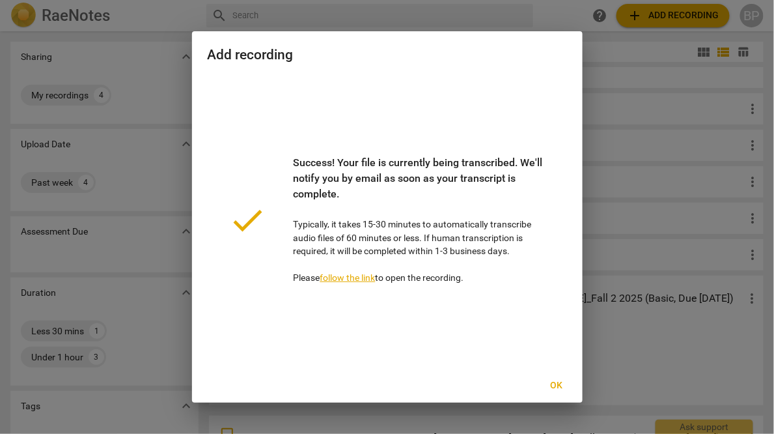
click at [557, 385] on button "Ok" at bounding box center [557, 385] width 42 height 23
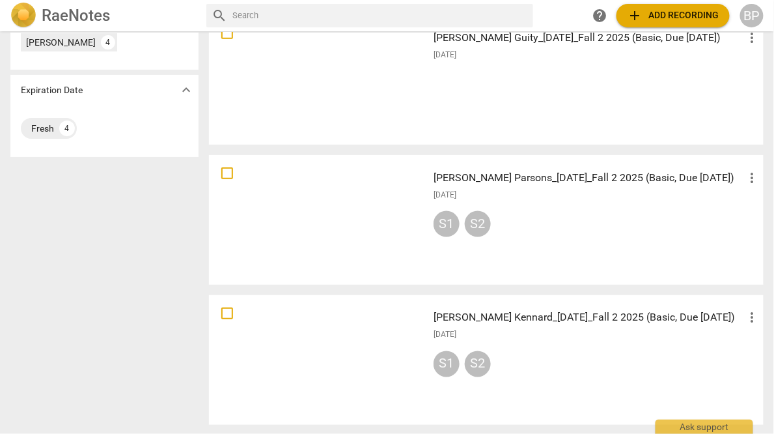
scroll to position [401, 0]
click at [375, 180] on div at bounding box center [319, 219] width 210 height 120
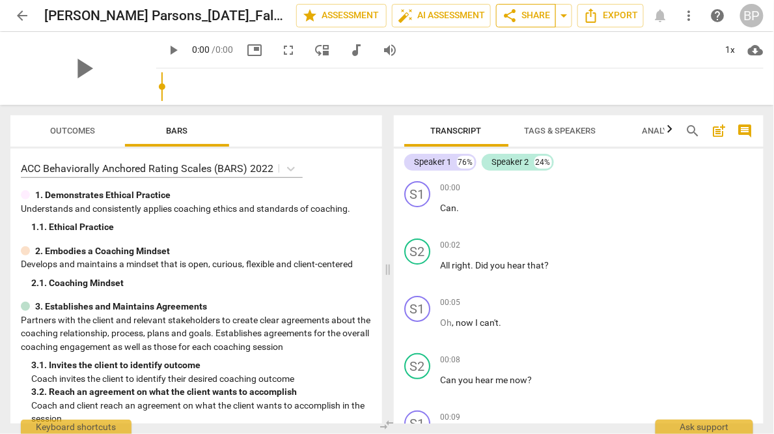
click at [517, 8] on span "share" at bounding box center [510, 16] width 16 height 16
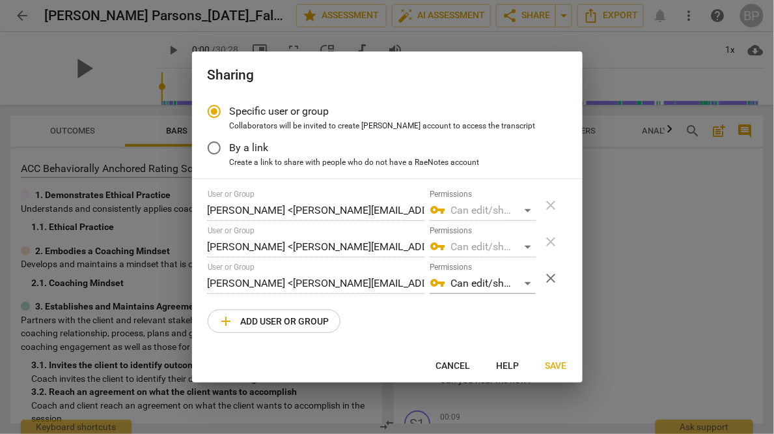
click at [245, 316] on span "add Add user or group" at bounding box center [274, 321] width 111 height 16
radio input "false"
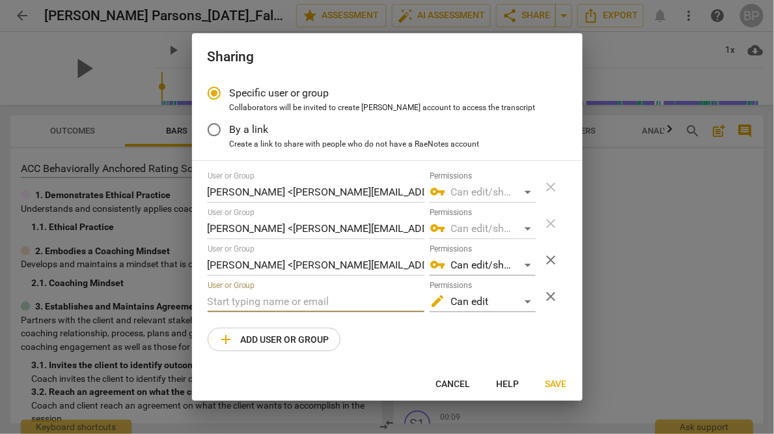
click at [249, 303] on input "text" at bounding box center [316, 301] width 217 height 21
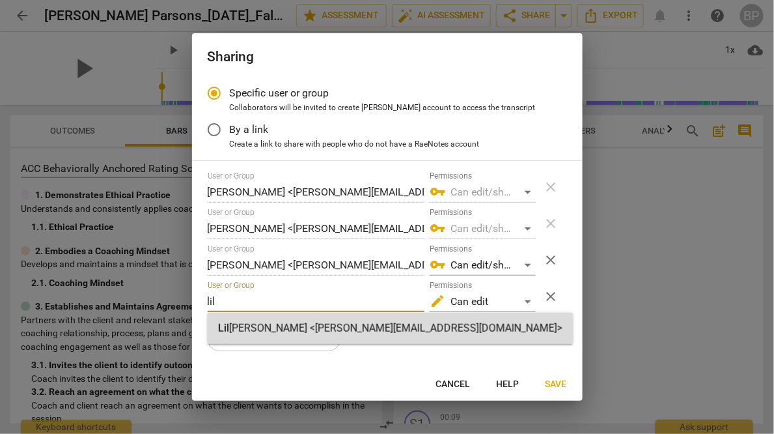
type input "lil"
radio input "false"
type input "[PERSON_NAME] <[PERSON_NAME][EMAIL_ADDRESS][DOMAIN_NAME]>"
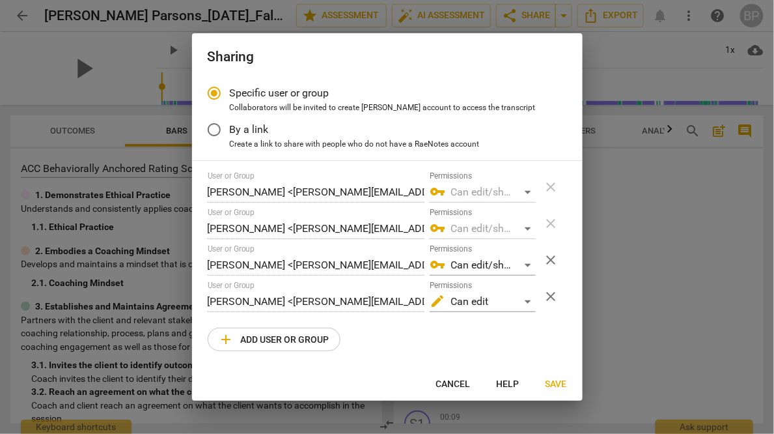
drag, startPoint x: 563, startPoint y: 377, endPoint x: 544, endPoint y: 383, distance: 20.4
click at [563, 377] on button "Save" at bounding box center [556, 383] width 42 height 23
click at [549, 383] on span "Save" at bounding box center [556, 384] width 21 height 13
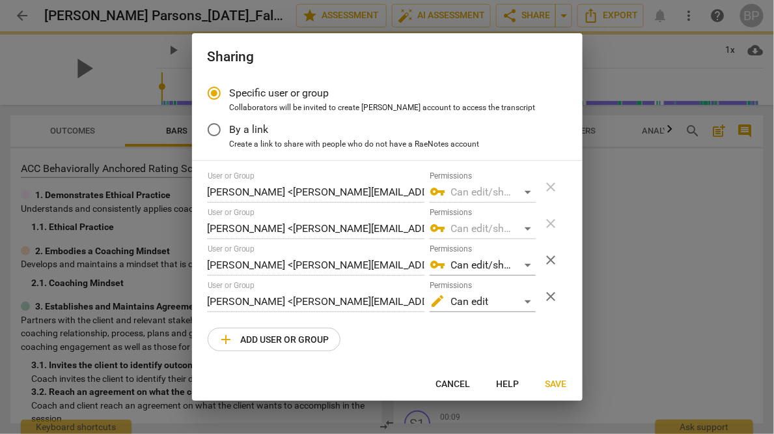
drag, startPoint x: 543, startPoint y: 384, endPoint x: 500, endPoint y: 8, distance: 378.2
click at [543, 384] on button "Save" at bounding box center [556, 383] width 42 height 23
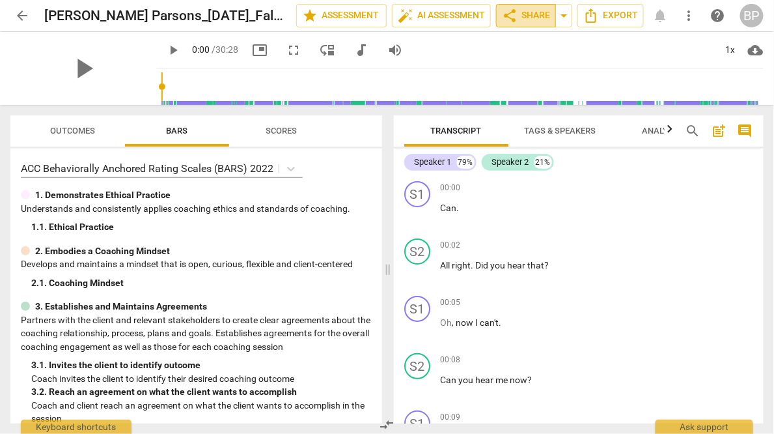
click at [513, 13] on span "share" at bounding box center [510, 16] width 16 height 16
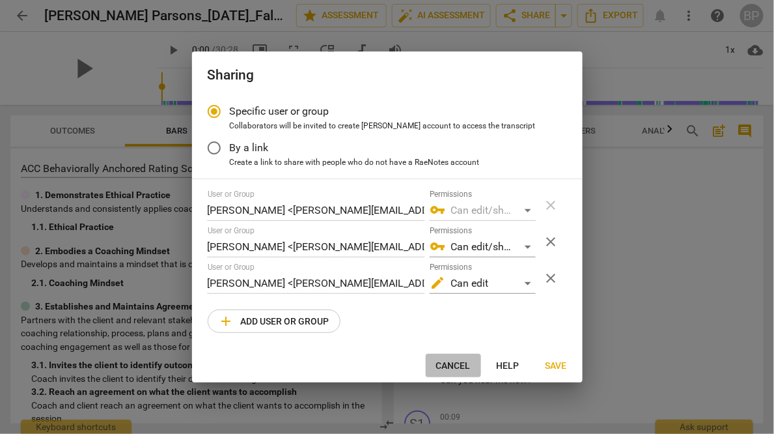
click at [447, 362] on span "Cancel" at bounding box center [453, 365] width 35 height 13
radio input "false"
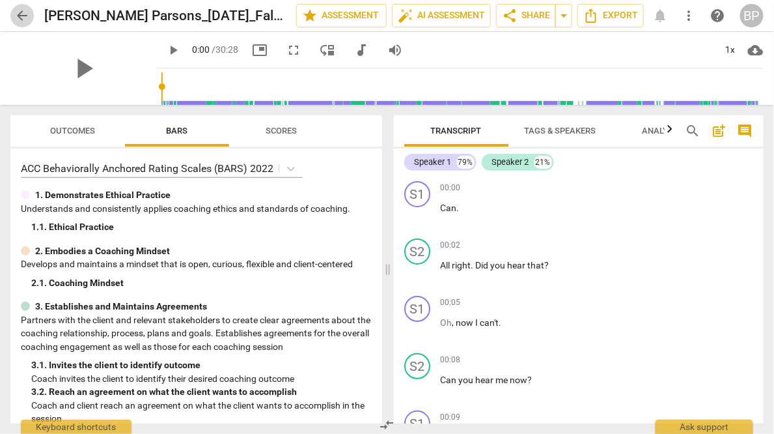
click at [26, 22] on span "arrow_back" at bounding box center [22, 16] width 16 height 16
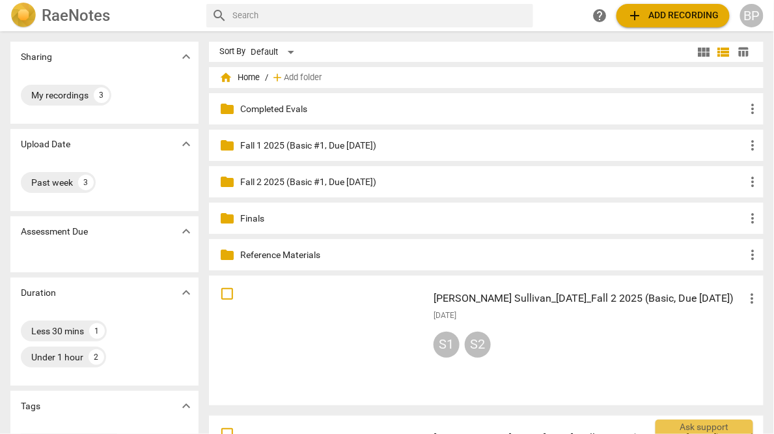
click at [546, 316] on div "[DATE]" at bounding box center [597, 315] width 327 height 11
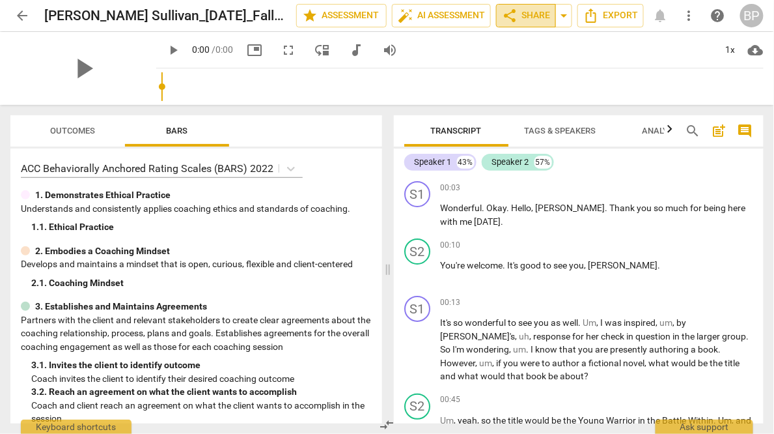
click at [524, 16] on span "share Share" at bounding box center [526, 16] width 48 height 16
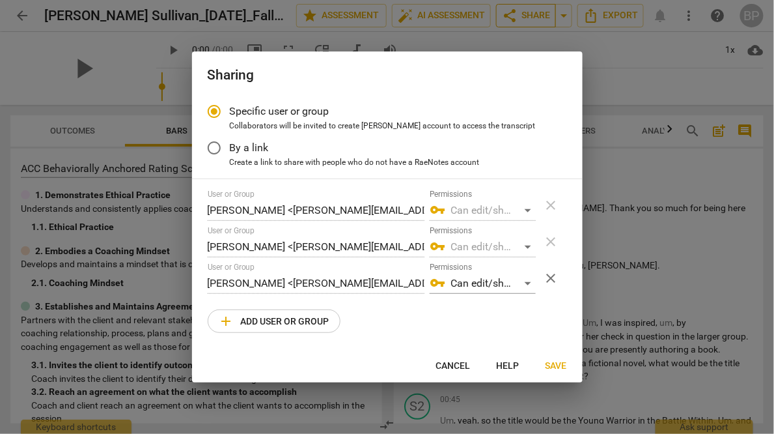
radio input "false"
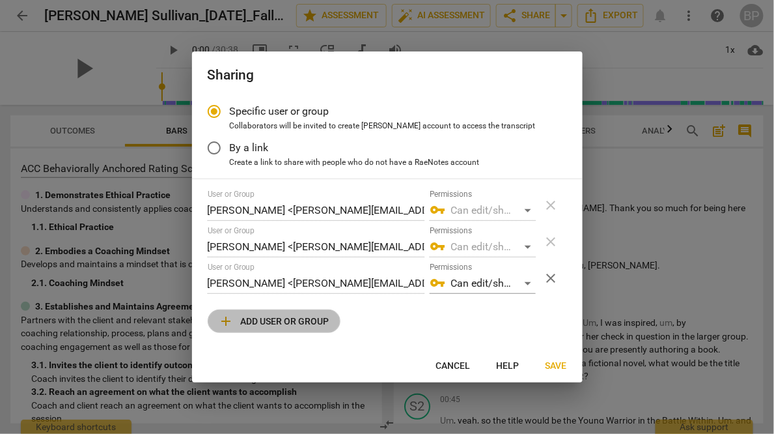
click at [232, 323] on span "add" at bounding box center [227, 321] width 16 height 16
radio input "false"
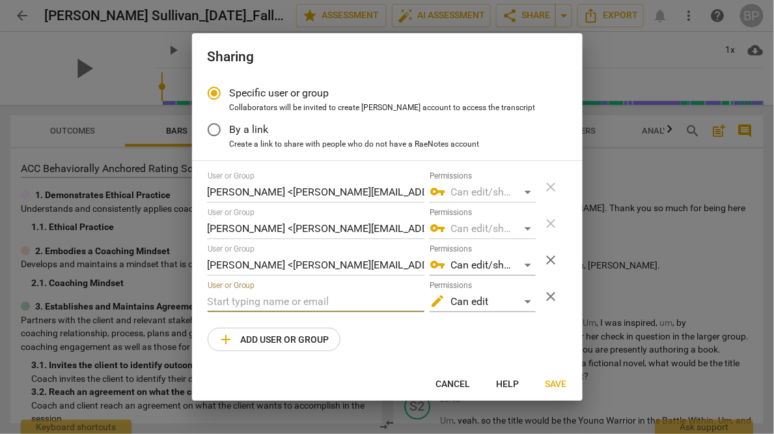
click at [237, 300] on input "text" at bounding box center [316, 301] width 217 height 21
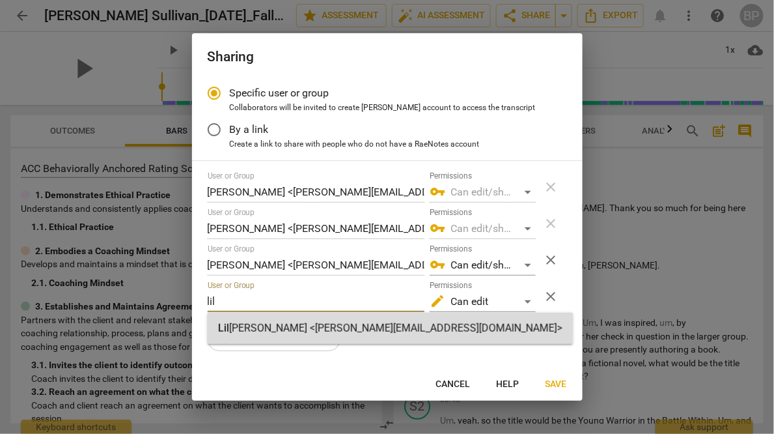
type input "lil"
radio input "false"
type input "[PERSON_NAME] <[PERSON_NAME][EMAIL_ADDRESS][DOMAIN_NAME]>"
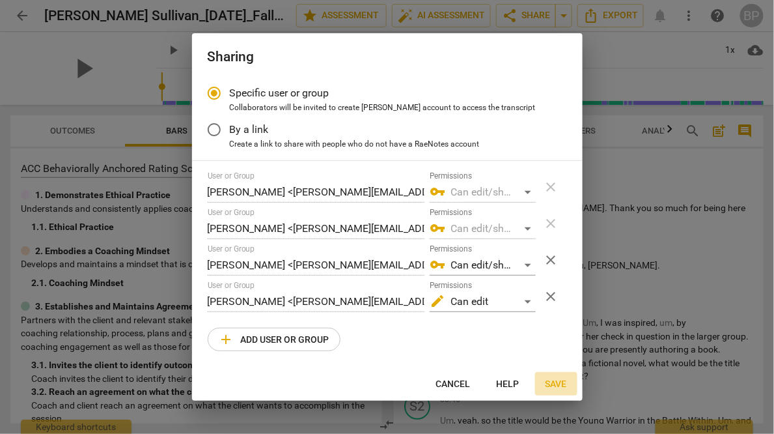
click at [555, 384] on span "Save" at bounding box center [556, 384] width 21 height 13
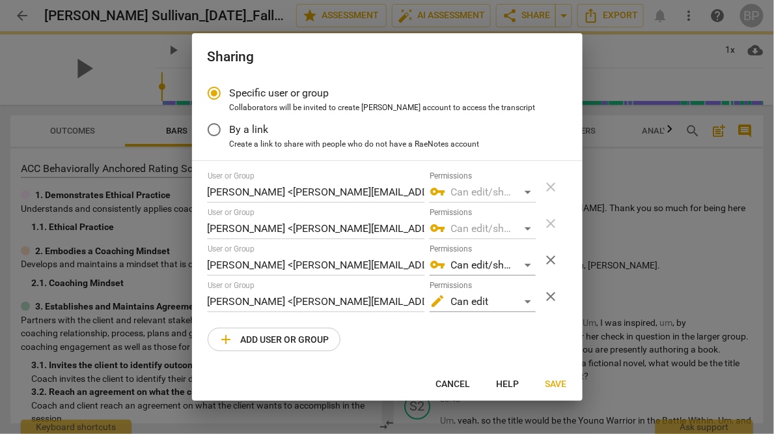
radio input "false"
type input "[PERSON_NAME] <[PERSON_NAME][EMAIL_ADDRESS][DOMAIN_NAME]>"
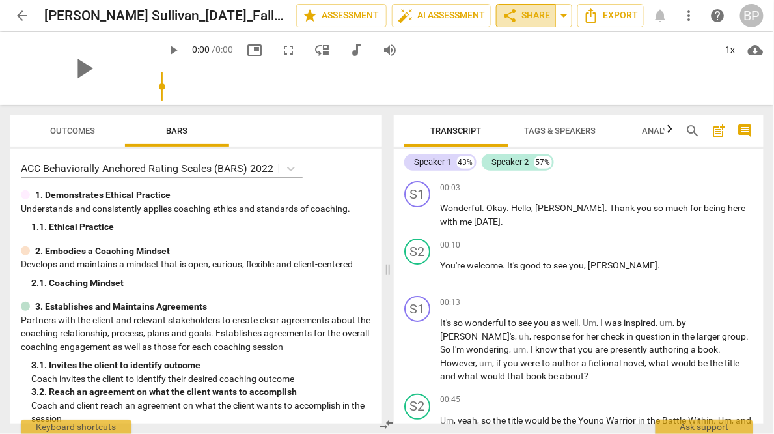
click at [515, 17] on span "share" at bounding box center [510, 16] width 16 height 16
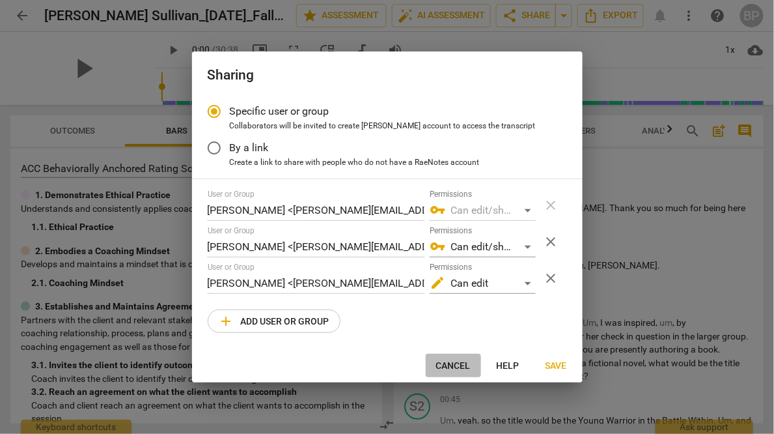
click at [449, 362] on span "Cancel" at bounding box center [453, 365] width 35 height 13
radio input "false"
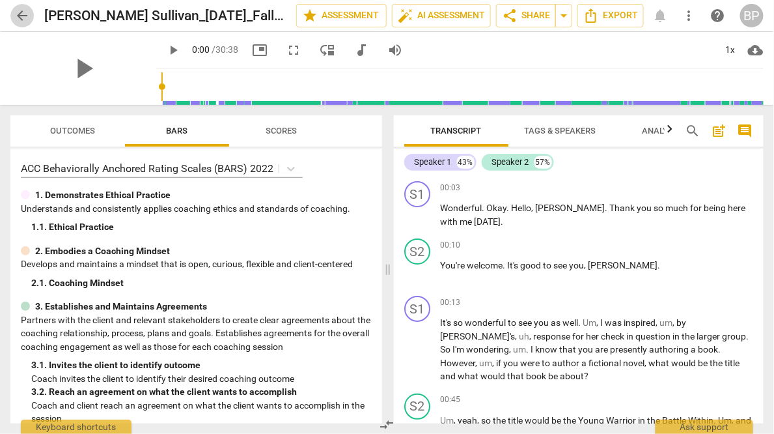
click at [17, 12] on span "arrow_back" at bounding box center [22, 16] width 16 height 16
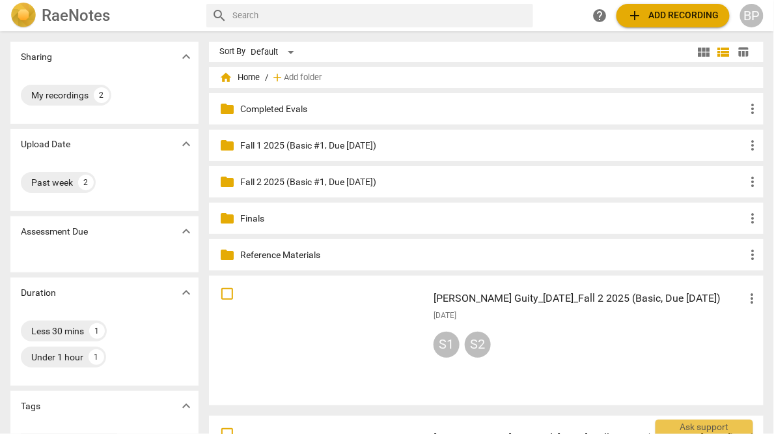
click at [596, 359] on div "S1 S2" at bounding box center [597, 346] width 327 height 31
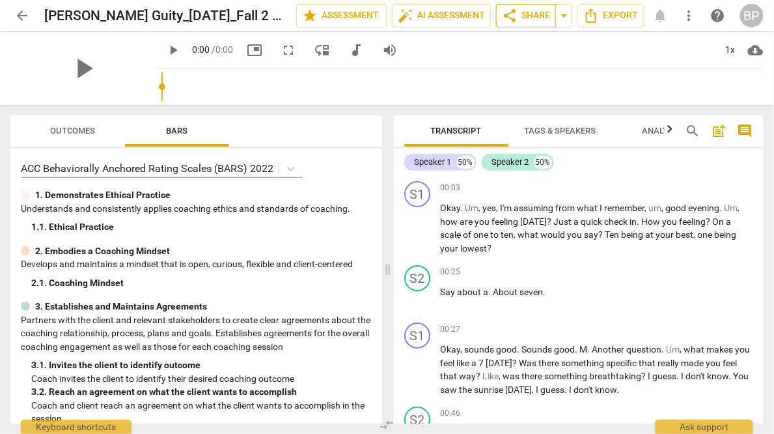
click at [524, 12] on span "share Share" at bounding box center [526, 16] width 48 height 16
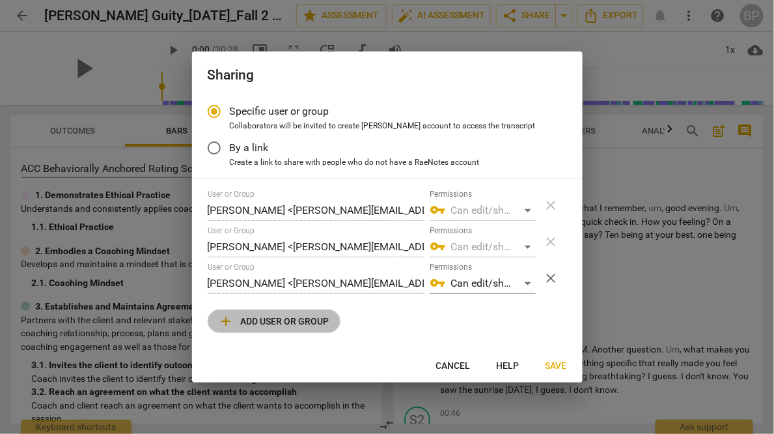
click at [229, 315] on span "add" at bounding box center [227, 321] width 16 height 16
radio input "false"
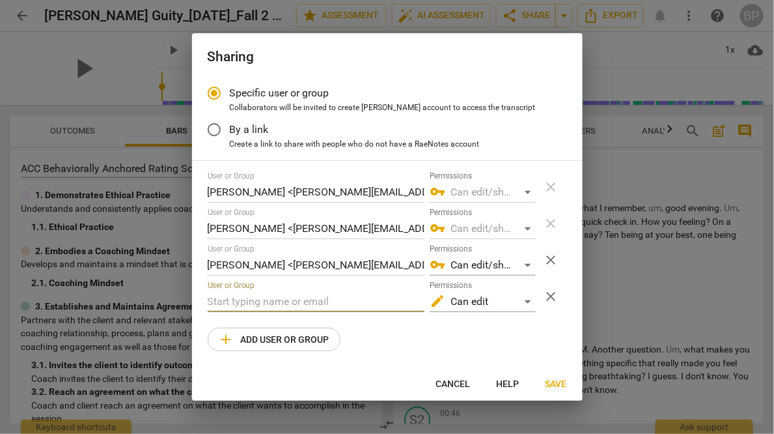
click at [252, 301] on input "text" at bounding box center [316, 301] width 217 height 21
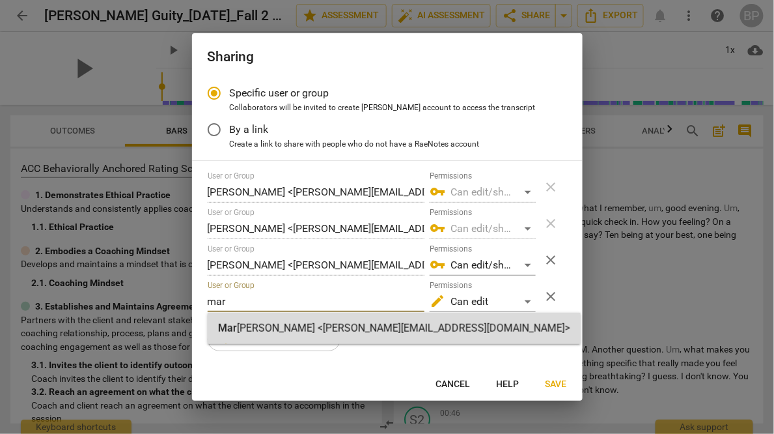
type input "mar"
radio input "false"
type input "[PERSON_NAME] <[PERSON_NAME][EMAIL_ADDRESS][DOMAIN_NAME]>"
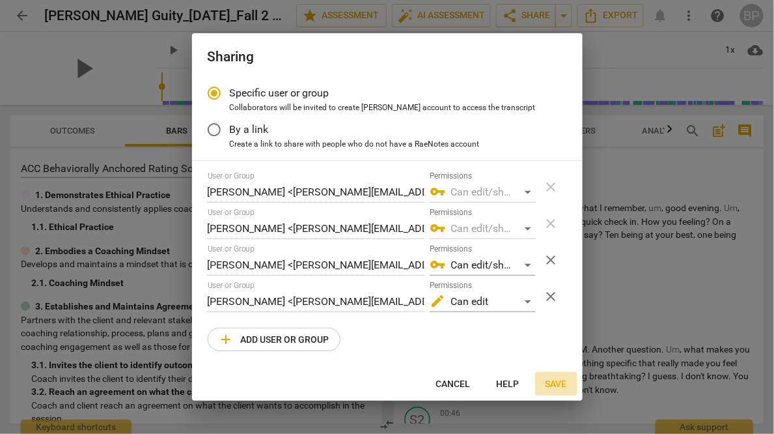
click at [552, 382] on span "Save" at bounding box center [556, 384] width 21 height 13
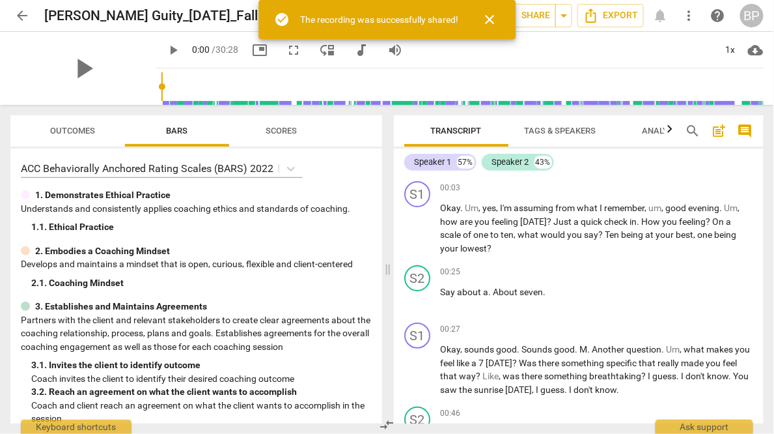
click at [29, 16] on span "arrow_back" at bounding box center [22, 16] width 16 height 16
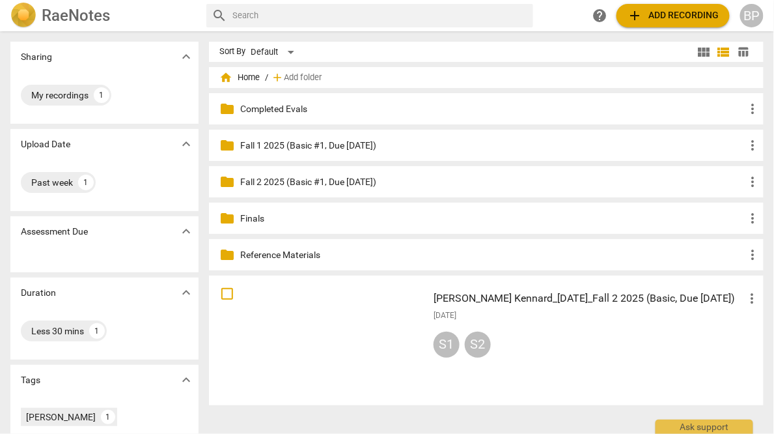
click at [572, 333] on div "S1 S2" at bounding box center [597, 346] width 327 height 31
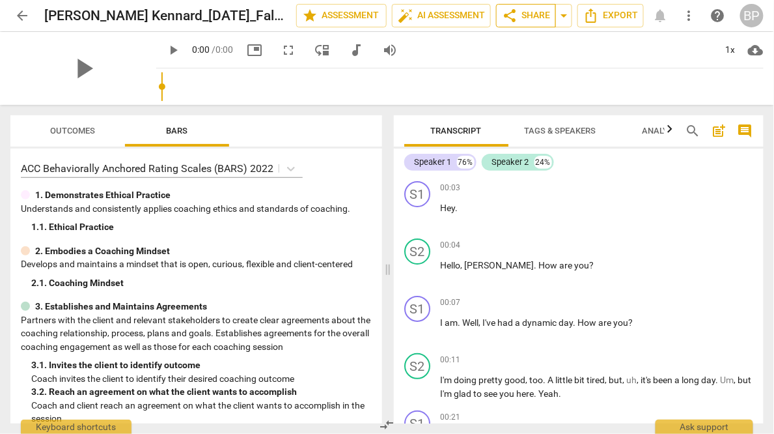
click at [507, 21] on span "share" at bounding box center [510, 16] width 16 height 16
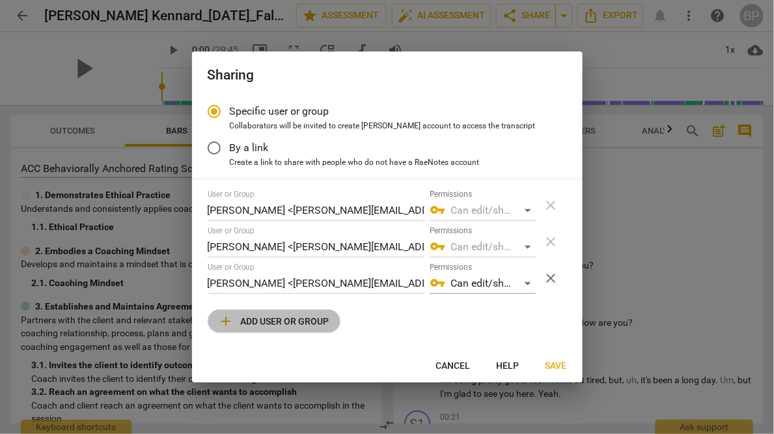
click at [246, 322] on span "add Add user or group" at bounding box center [274, 321] width 111 height 16
radio input "false"
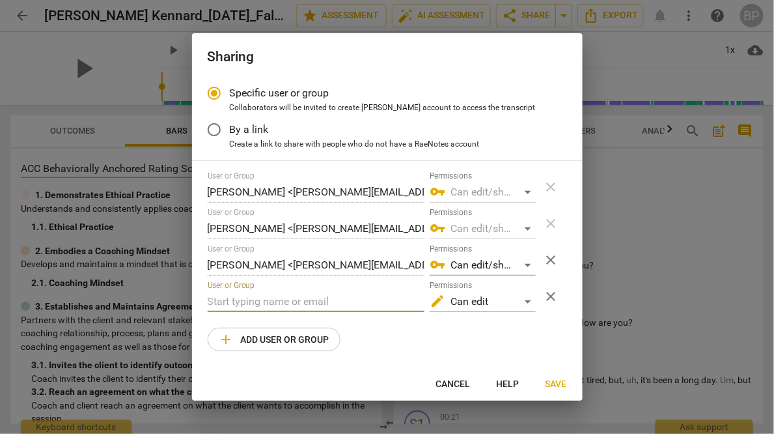
click at [239, 305] on input "text" at bounding box center [316, 301] width 217 height 21
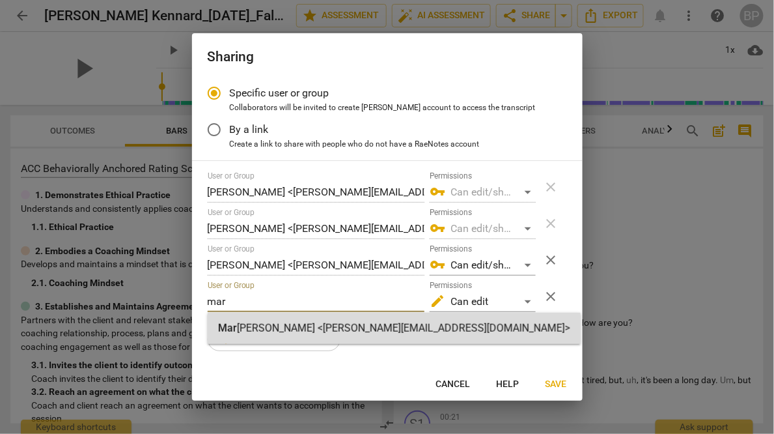
type input "mar"
radio input "false"
type input "[PERSON_NAME] <[PERSON_NAME][EMAIL_ADDRESS][DOMAIN_NAME]>"
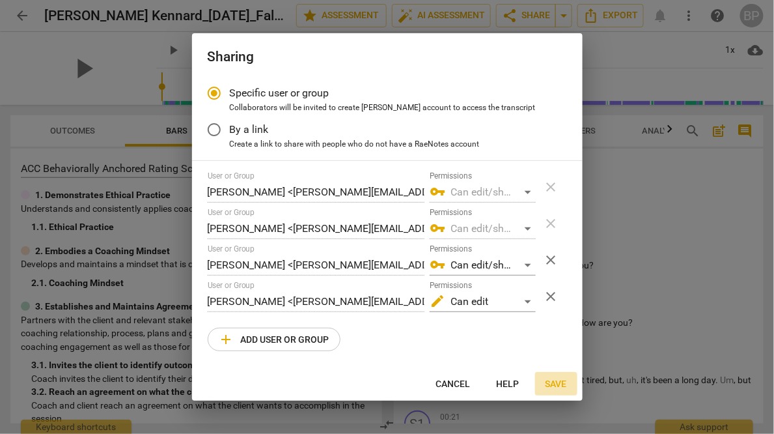
click at [557, 379] on span "Save" at bounding box center [556, 384] width 21 height 13
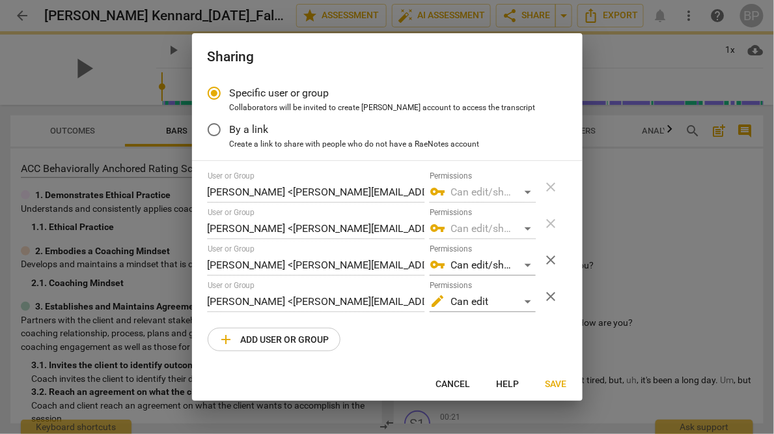
radio input "false"
type input "[PERSON_NAME] <[PERSON_NAME][EMAIL_ADDRESS][DOMAIN_NAME]>"
type input "Margrita van der Hoek <margrita@youthcoachinginstitute.com>"
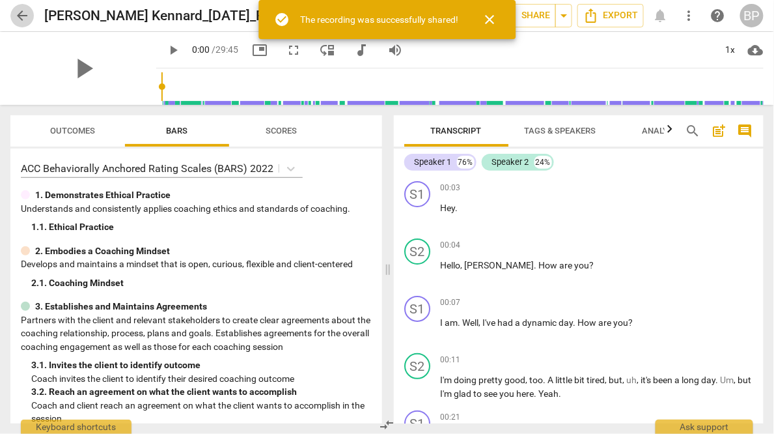
click at [24, 17] on span "arrow_back" at bounding box center [22, 16] width 16 height 16
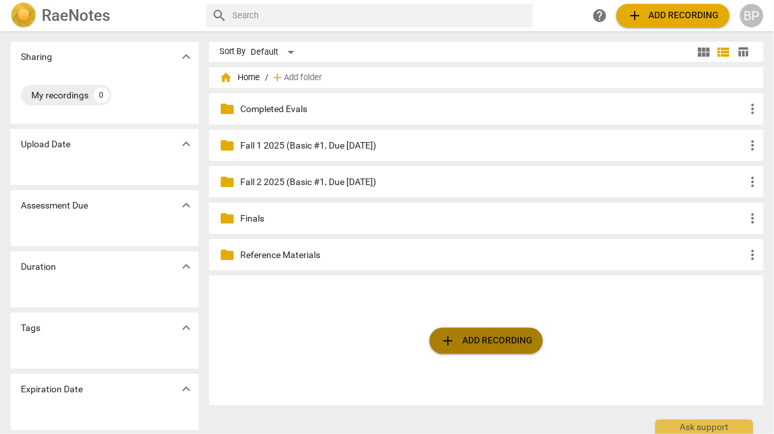
click at [462, 348] on button "add Add recording" at bounding box center [486, 341] width 113 height 26
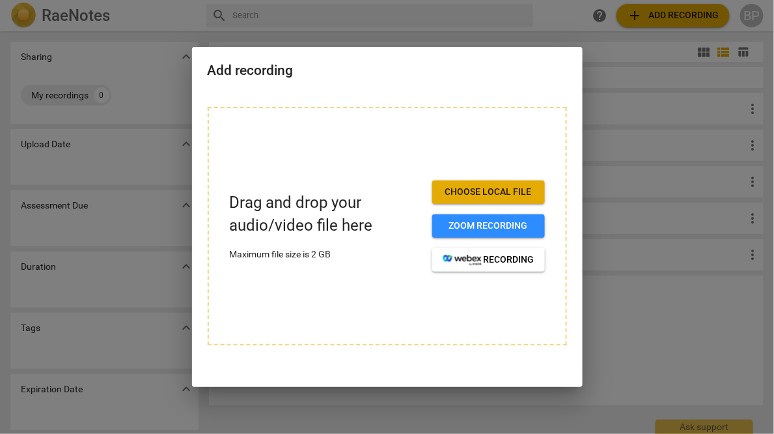
click at [449, 186] on span "Choose local file" at bounding box center [489, 192] width 92 height 13
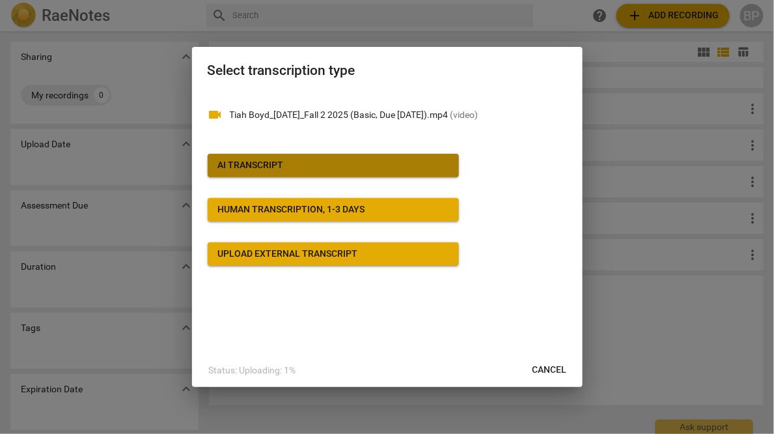
click at [298, 163] on span "AI Transcript" at bounding box center [333, 165] width 231 height 13
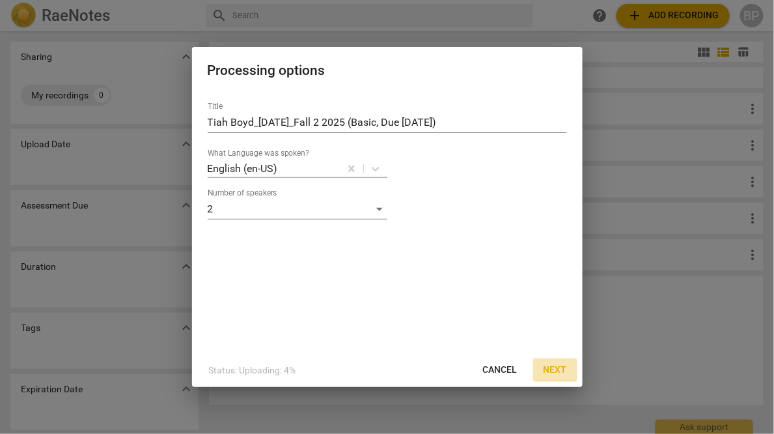
click at [549, 372] on span "Next" at bounding box center [555, 369] width 23 height 13
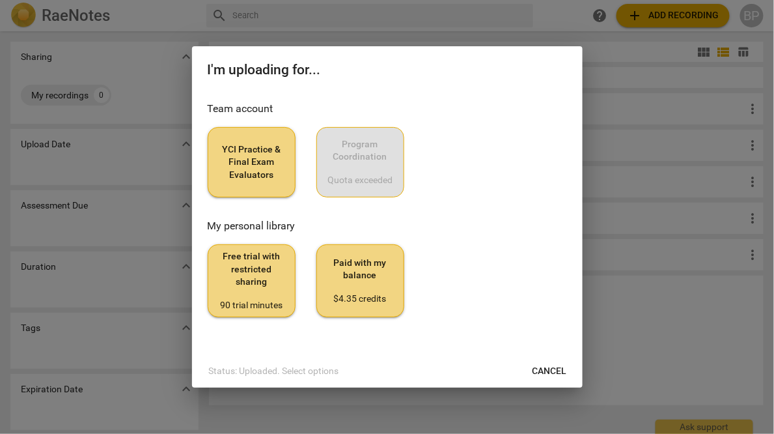
click at [223, 145] on span "YCI Practice & Final Exam Evaluators" at bounding box center [252, 162] width 66 height 38
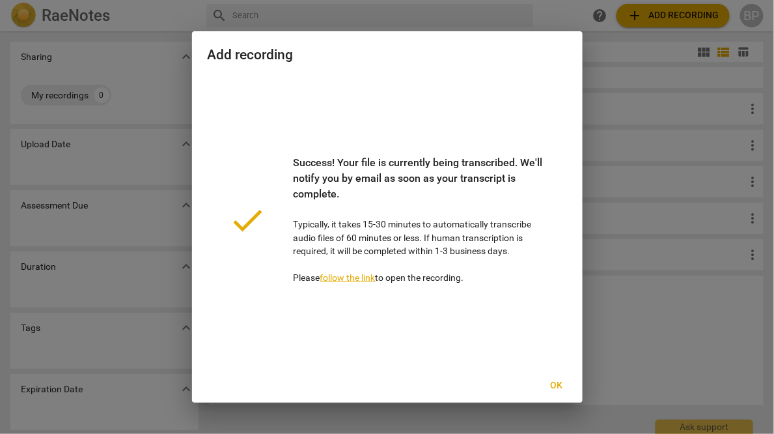
click at [556, 385] on span "Ok" at bounding box center [556, 385] width 21 height 13
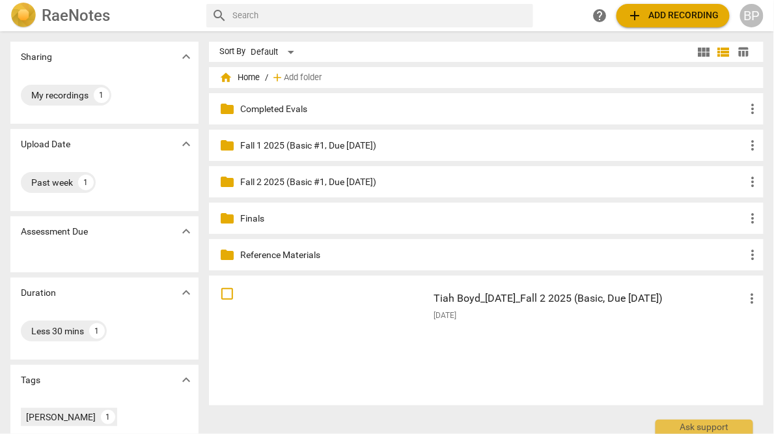
click at [664, 11] on span "add Add recording" at bounding box center [673, 16] width 92 height 16
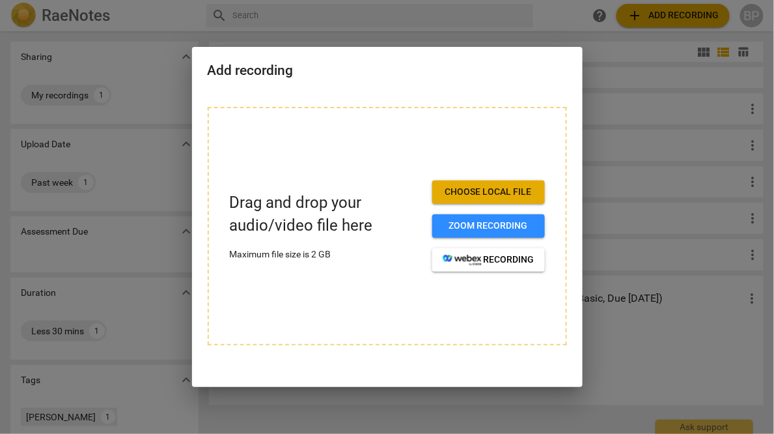
click at [497, 191] on span "Choose local file" at bounding box center [489, 192] width 92 height 13
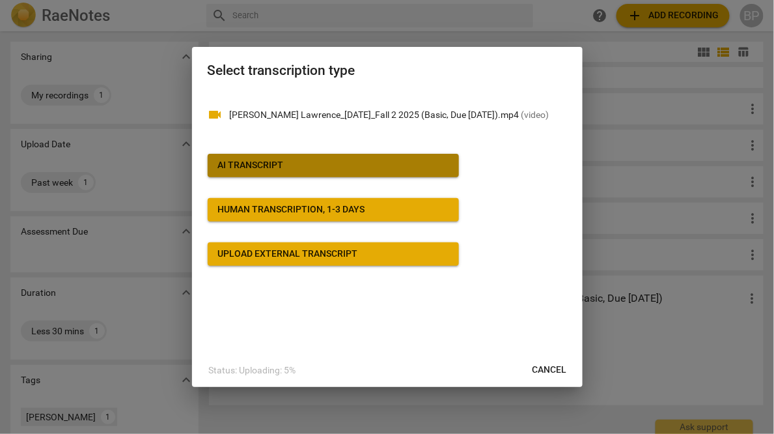
click at [279, 168] on div "AI Transcript" at bounding box center [251, 165] width 66 height 13
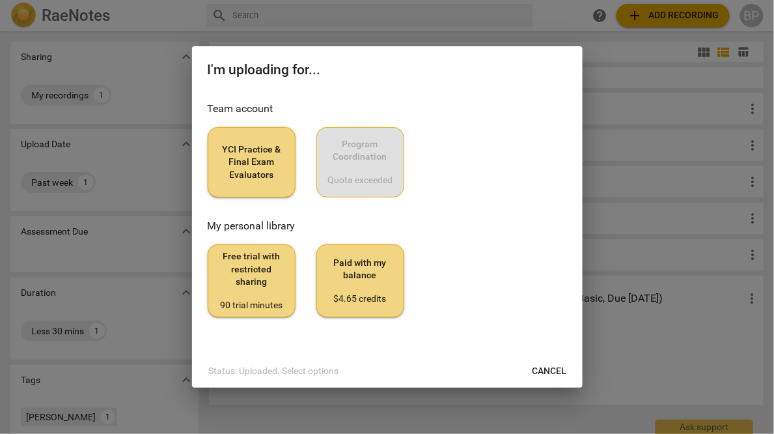
click at [245, 165] on span "YCI Practice & Final Exam Evaluators" at bounding box center [252, 162] width 66 height 38
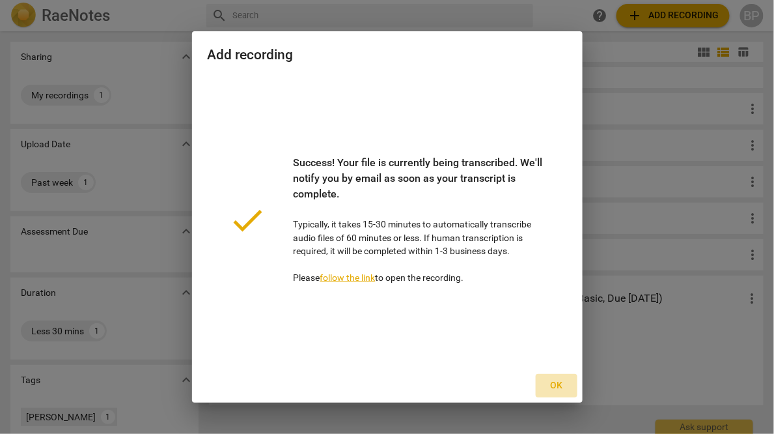
click at [557, 387] on span "Ok" at bounding box center [556, 385] width 21 height 13
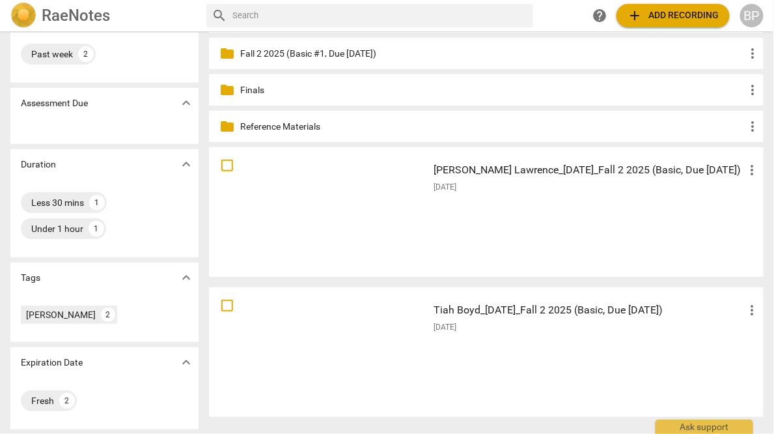
scroll to position [128, 0]
click at [535, 361] on div "Tiah Boyd_9-9-25_Fall 2 2025 (Basic, Due 9-15-25) more_vert 2025-09-10" at bounding box center [597, 352] width 348 height 120
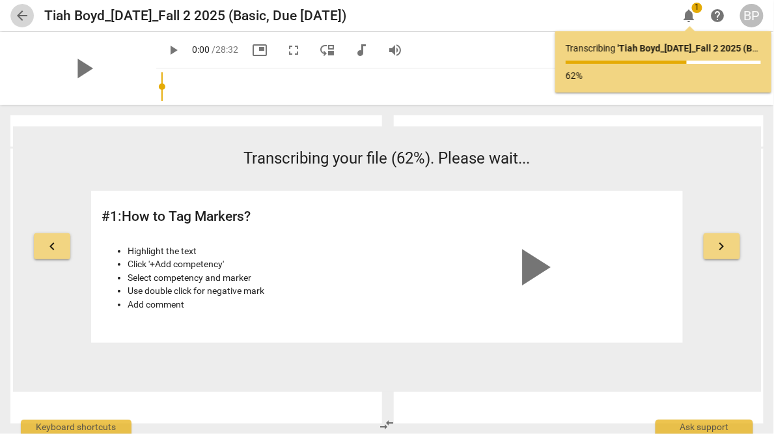
click at [16, 22] on span "arrow_back" at bounding box center [22, 16] width 16 height 16
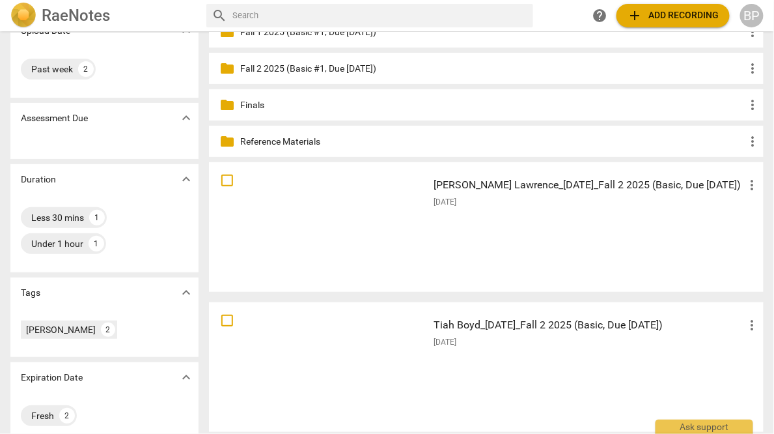
scroll to position [128, 0]
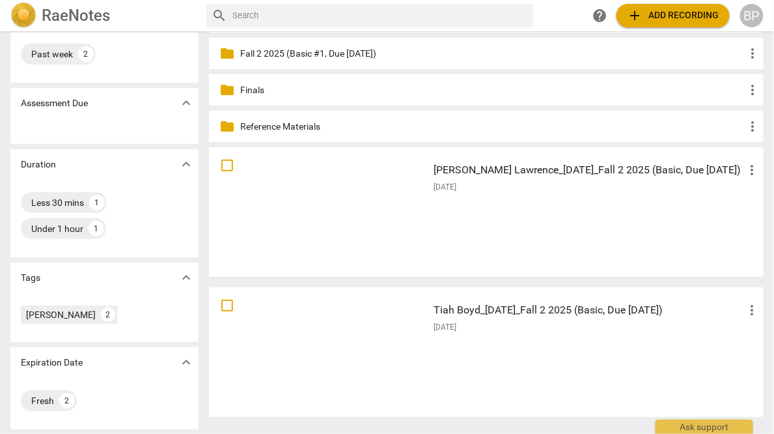
click at [481, 335] on div "Tiah Boyd_9-9-25_Fall 2 2025 (Basic, Due 9-15-25) more_vert 2025-09-10" at bounding box center [597, 352] width 348 height 120
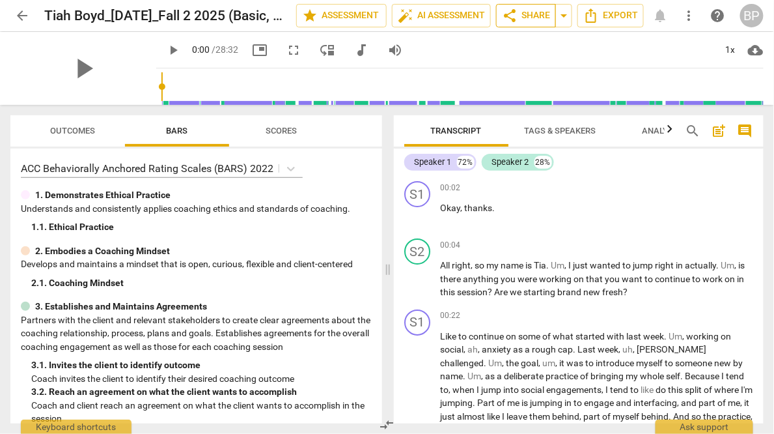
click at [518, 21] on span "share Share" at bounding box center [526, 16] width 48 height 16
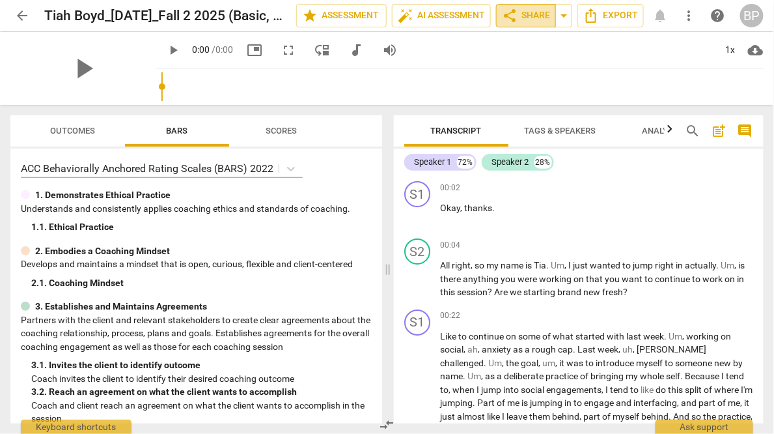
click at [516, 14] on span "share" at bounding box center [510, 16] width 16 height 16
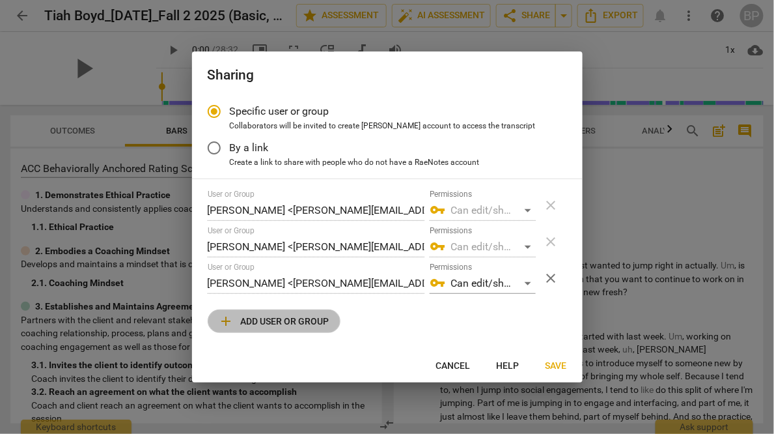
click at [285, 322] on span "add Add user or group" at bounding box center [274, 321] width 111 height 16
radio input "false"
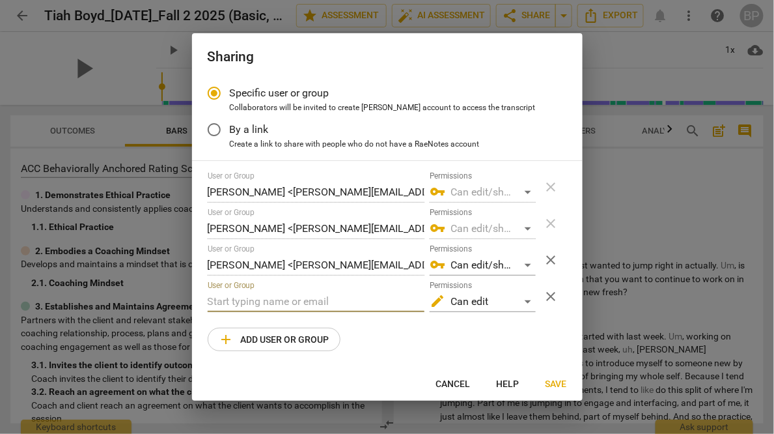
click at [270, 305] on input "text" at bounding box center [316, 301] width 217 height 21
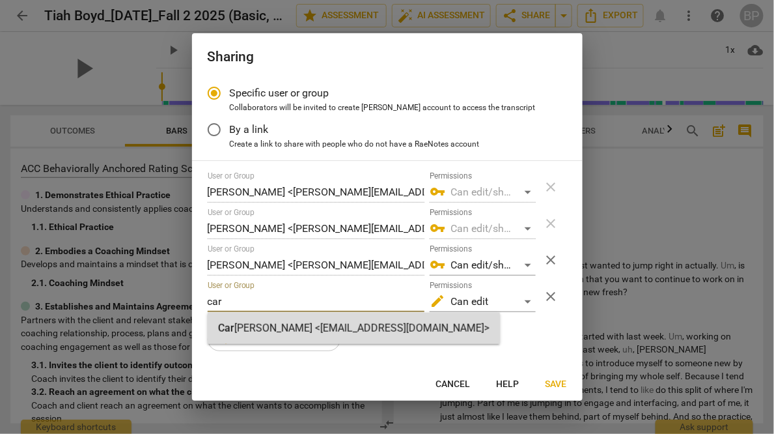
type input "car"
radio input "false"
type input "[PERSON_NAME] <[EMAIL_ADDRESS][DOMAIN_NAME]>"
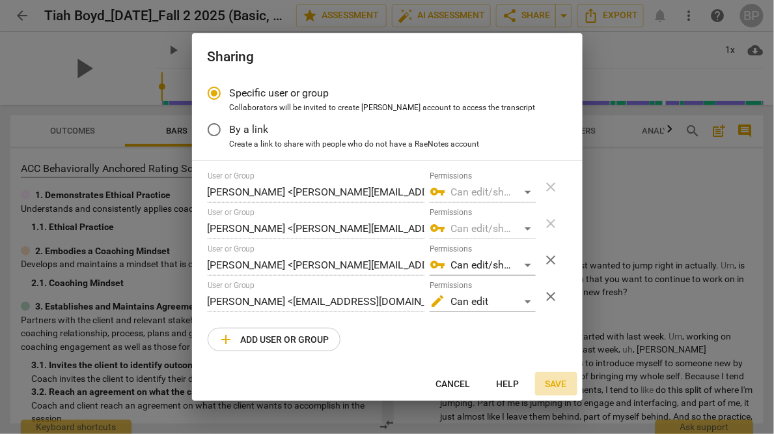
click at [550, 378] on span "Save" at bounding box center [556, 384] width 21 height 13
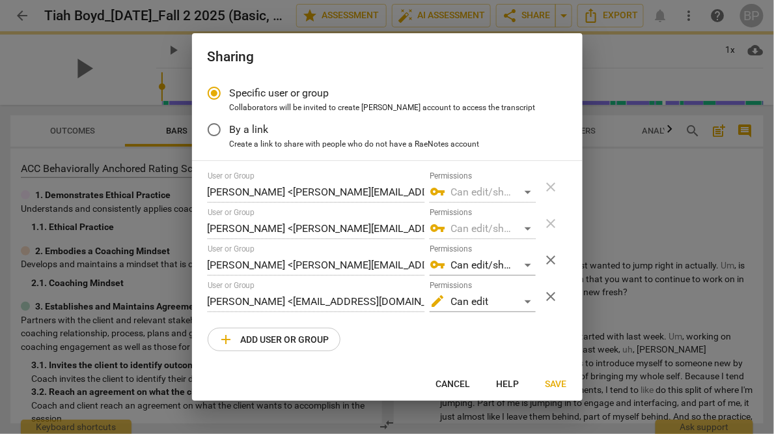
radio input "false"
type input "[PERSON_NAME] <[PERSON_NAME][EMAIL_ADDRESS][DOMAIN_NAME]>"
type input "[PERSON_NAME] <[EMAIL_ADDRESS][DOMAIN_NAME]>"
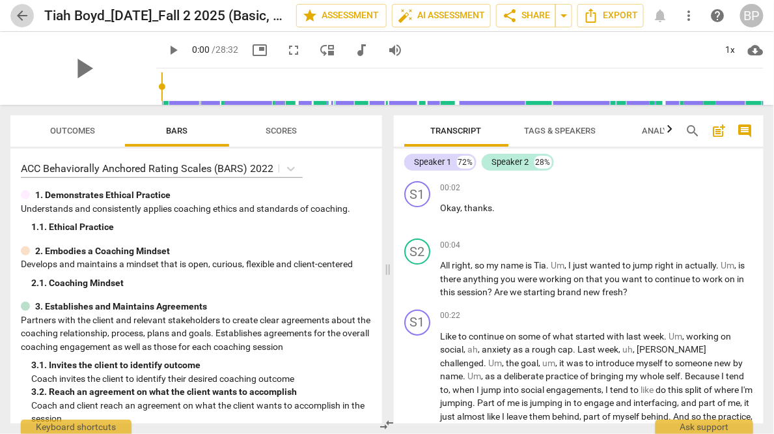
click at [21, 13] on span "arrow_back" at bounding box center [22, 16] width 16 height 16
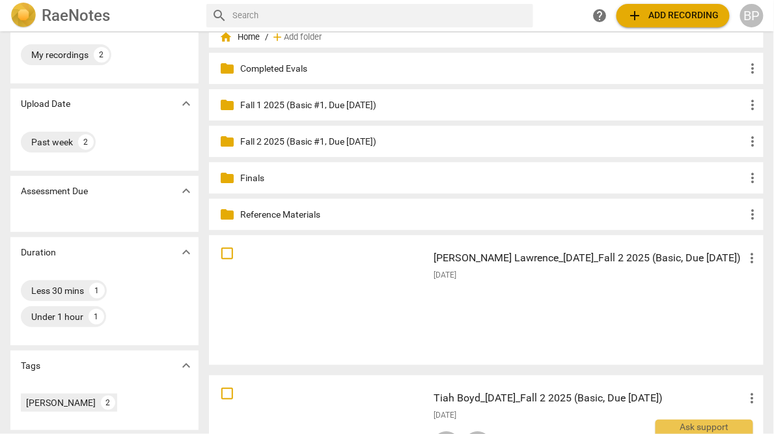
scroll to position [52, 0]
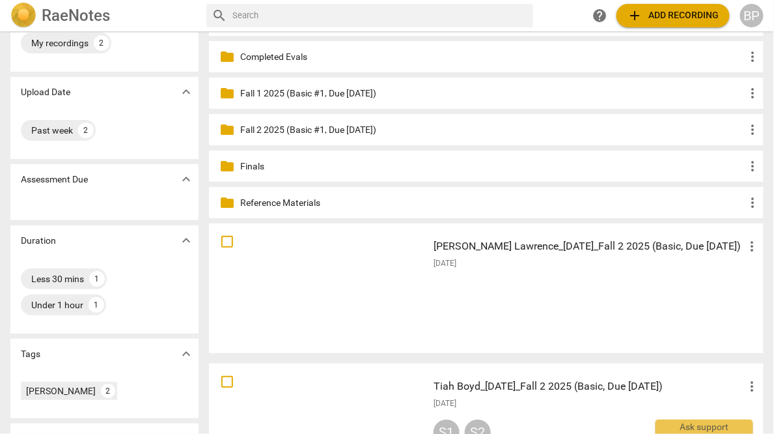
click at [504, 395] on div "Tiah Boyd_[DATE]_Fall 2 2025 (Basic, Due [DATE]) more_vert [DATE] S1 S2" at bounding box center [597, 428] width 348 height 120
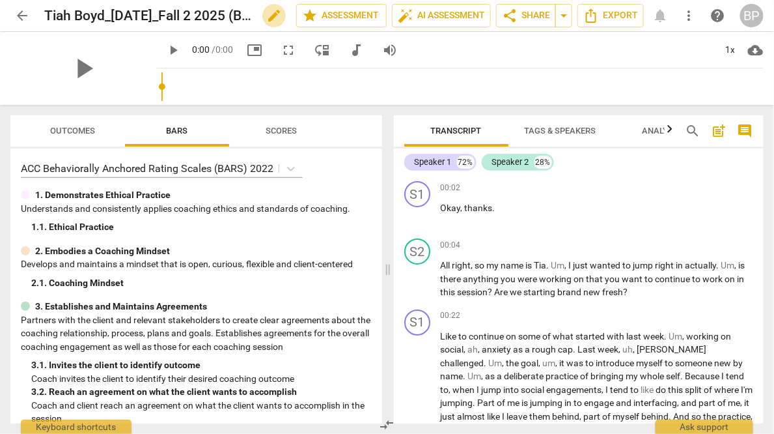
click at [269, 16] on span "edit" at bounding box center [274, 16] width 16 height 16
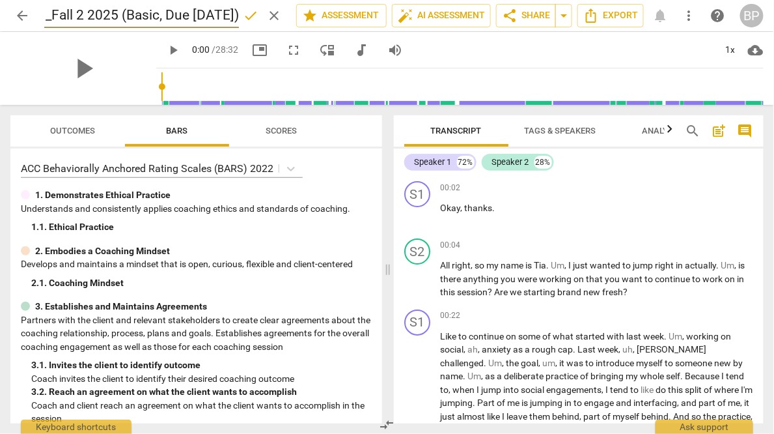
click at [76, 11] on input "Tiah Boyd_[DATE]_Fall 2 2025 (Basic, Due [DATE])" at bounding box center [141, 15] width 195 height 25
type input "Tiah Boyd_[DATE]_Fall 1\ 2025 (Basic, Due [DATE])"
click at [122, 14] on h2 "Tiah Boyd_[DATE]_Fall 1 2025 (Basic, Due [DATE])" at bounding box center [120, 16] width 152 height 16
click at [266, 14] on span "edit" at bounding box center [274, 16] width 16 height 16
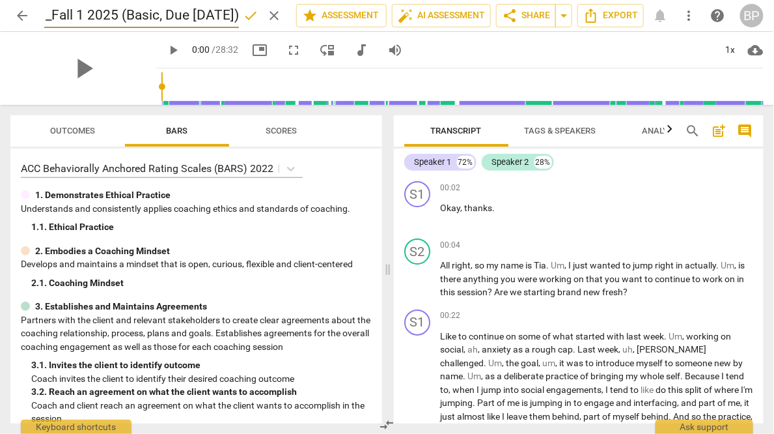
scroll to position [0, 0]
click at [27, 19] on span "arrow_back" at bounding box center [22, 16] width 16 height 16
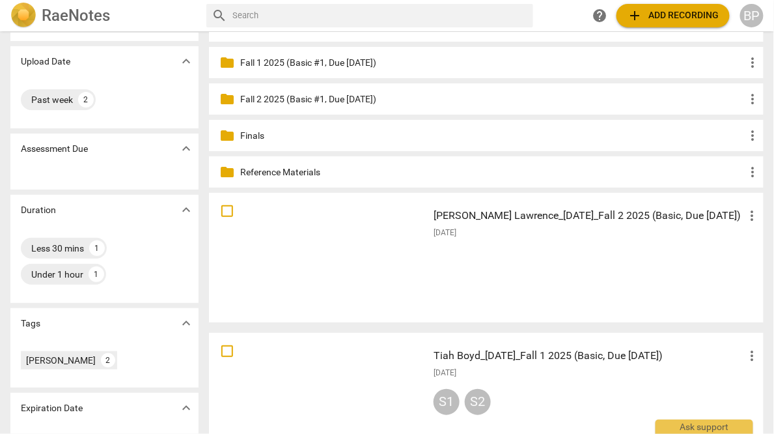
scroll to position [80, 0]
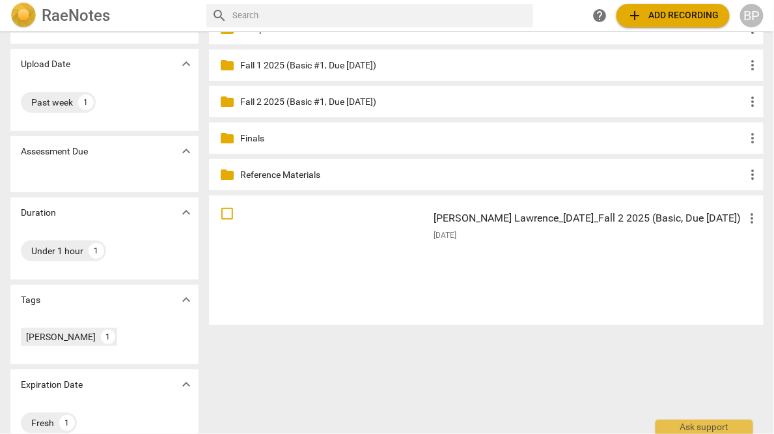
click at [563, 264] on div "[PERSON_NAME] Lawrence_[DATE]_Fall 2 2025 (Basic, Due [DATE]) more_vert [DATE]" at bounding box center [597, 260] width 348 height 120
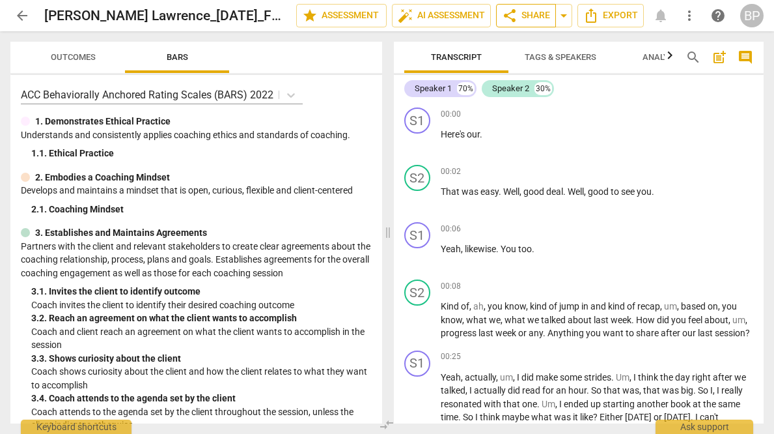
click at [520, 16] on span "share Share" at bounding box center [526, 16] width 48 height 16
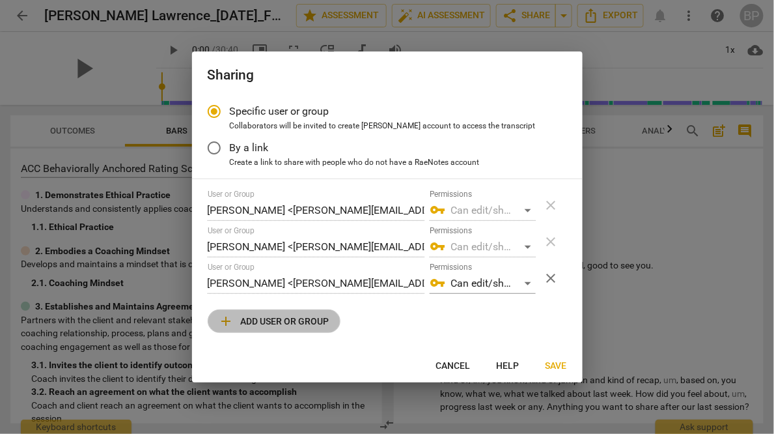
click at [253, 320] on span "add Add user or group" at bounding box center [274, 321] width 111 height 16
radio input "false"
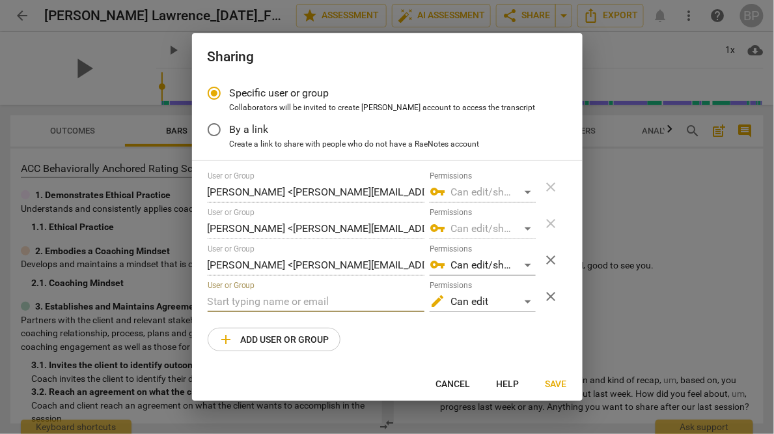
click at [240, 301] on input "text" at bounding box center [316, 301] width 217 height 21
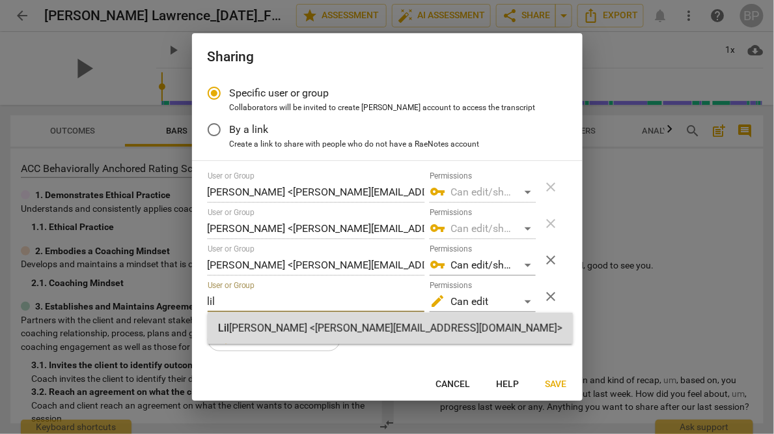
type input "lil"
radio input "false"
type input "[PERSON_NAME] <[PERSON_NAME][EMAIL_ADDRESS][DOMAIN_NAME]>"
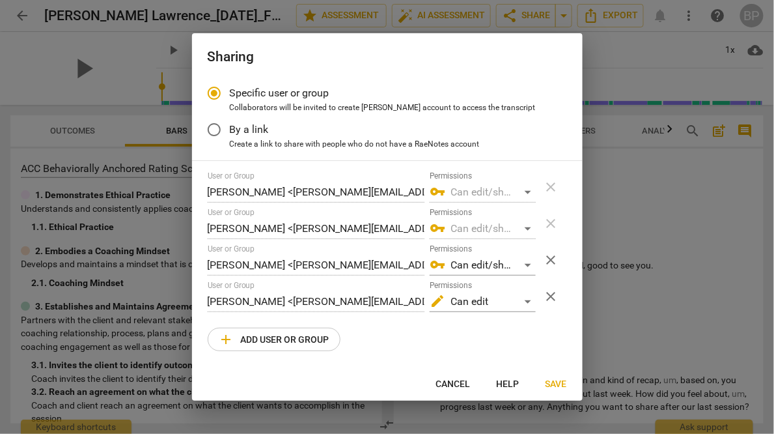
click at [547, 378] on span "Save" at bounding box center [556, 384] width 21 height 13
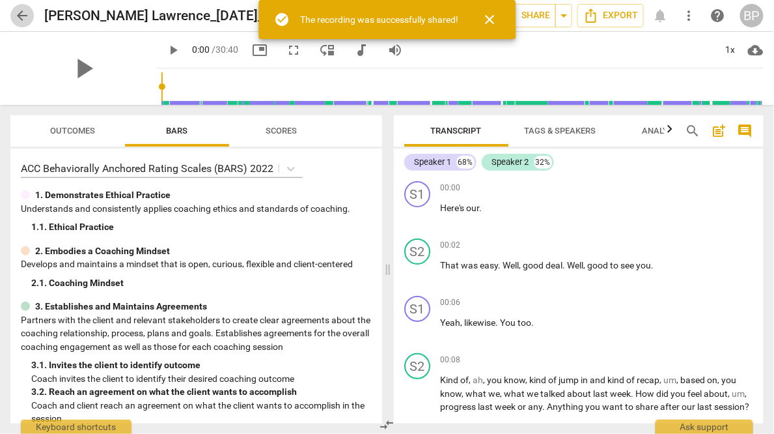
click at [23, 16] on span "arrow_back" at bounding box center [22, 16] width 16 height 16
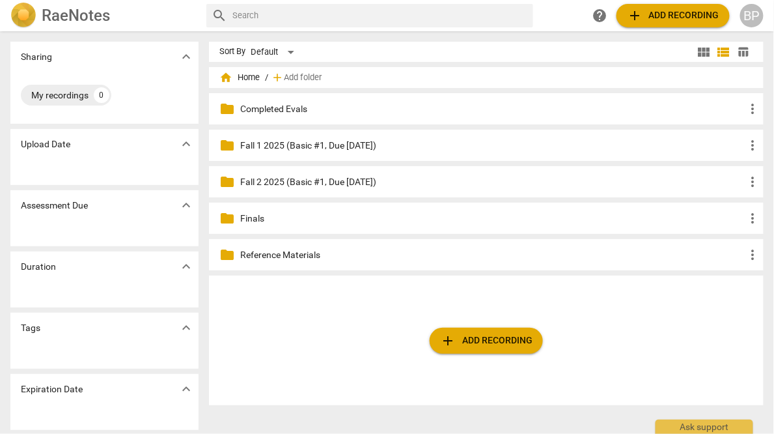
click at [753, 13] on div "BP" at bounding box center [751, 15] width 23 height 23
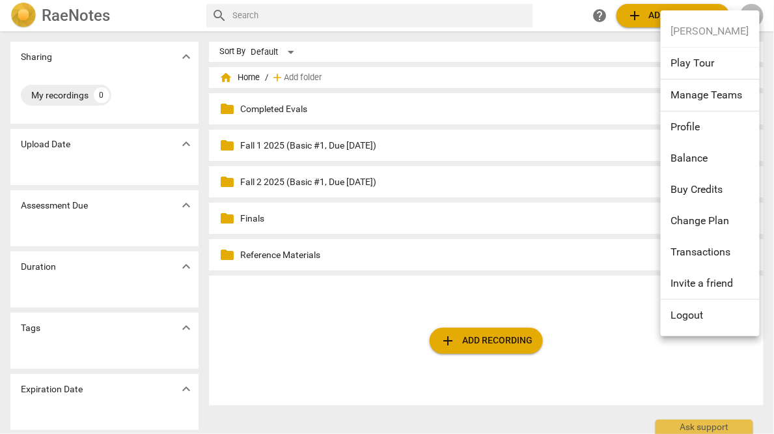
click at [680, 324] on li "Logout" at bounding box center [710, 315] width 99 height 31
